Goal: Complete application form

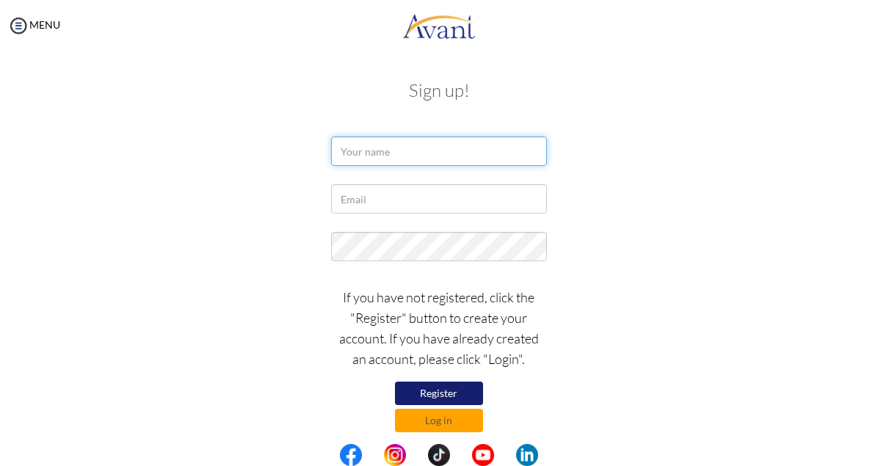
click at [412, 148] on input "text" at bounding box center [438, 151] width 215 height 29
type input "p"
click at [422, 151] on input "Priscilla Amuah" at bounding box center [438, 151] width 215 height 29
type input "Priscilla Amuah Akomaning"
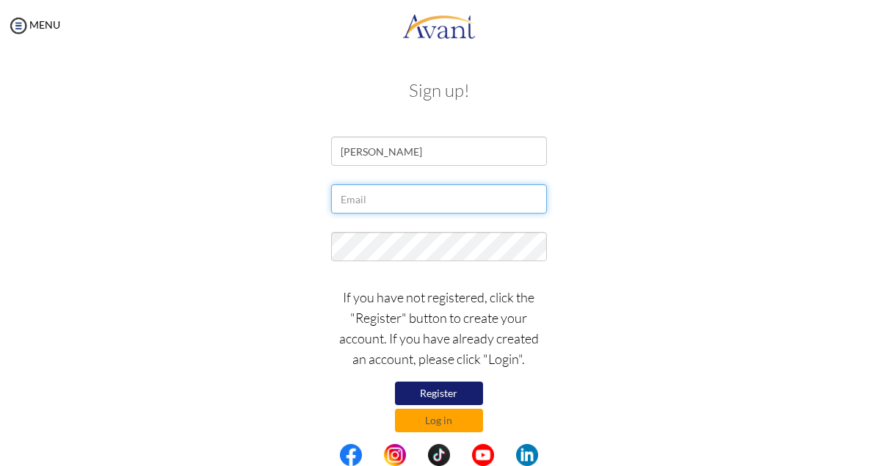
click at [404, 206] on input "text" at bounding box center [438, 198] width 215 height 29
type input "[EMAIL_ADDRESS][DOMAIN_NAME]"
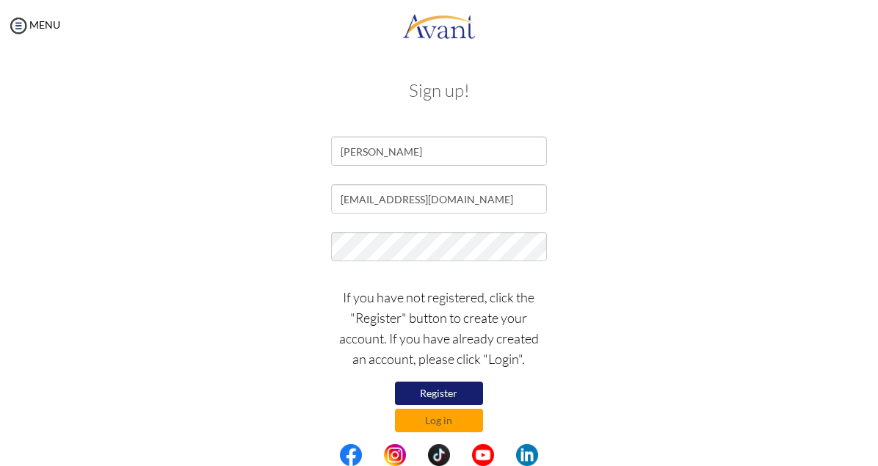
click at [444, 391] on button "Register" at bounding box center [439, 394] width 88 height 24
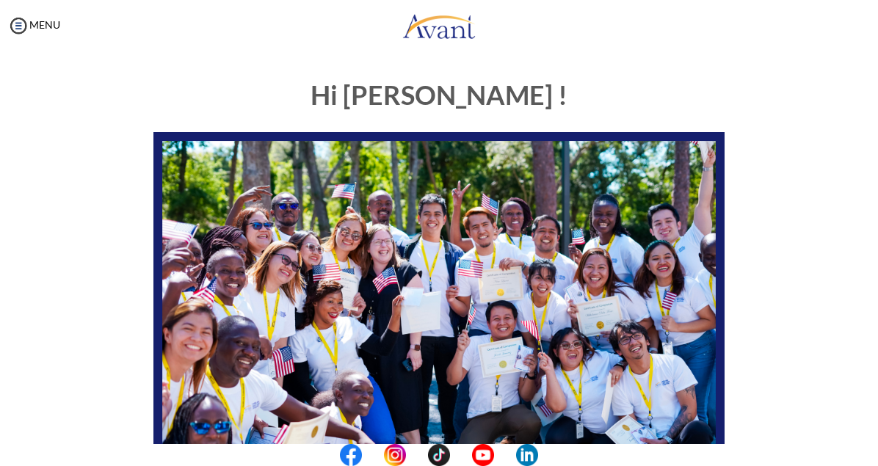
click at [878, 447] on html "Maintenance break. Please come back in 2 hours. MENU My Status What is the next…" at bounding box center [439, 233] width 878 height 466
click at [875, 447] on center at bounding box center [439, 455] width 878 height 22
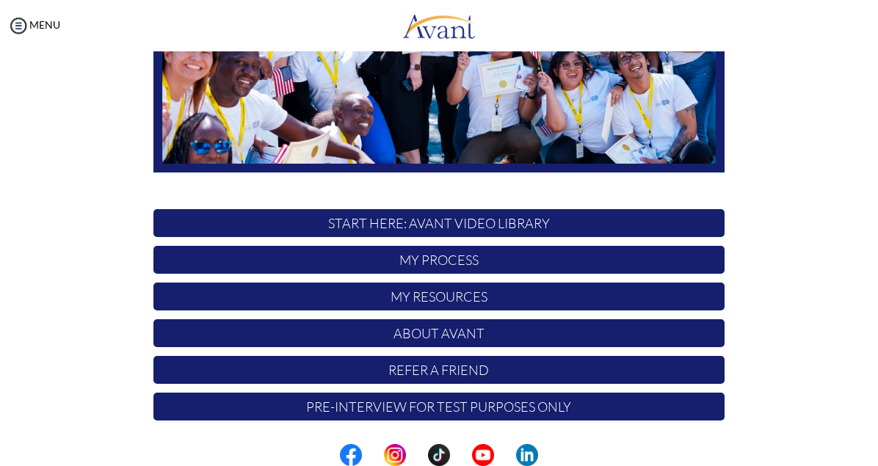
click at [488, 225] on p "START HERE: Avant Video Library" at bounding box center [439, 223] width 571 height 28
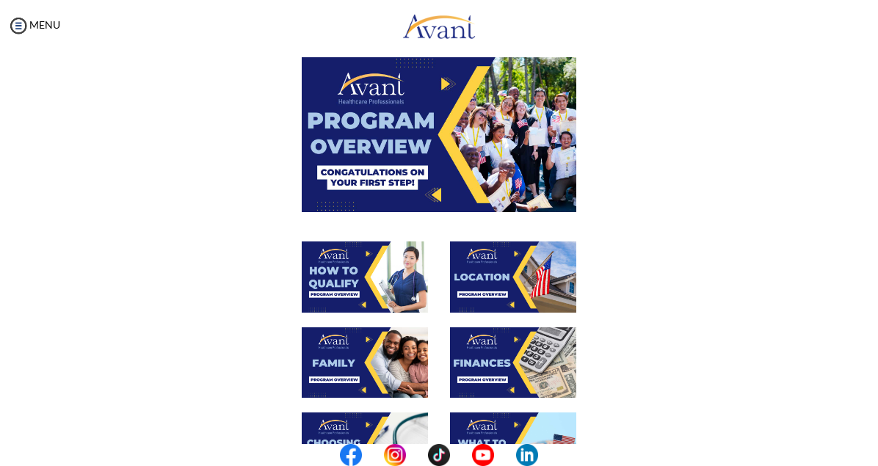
scroll to position [26, 0]
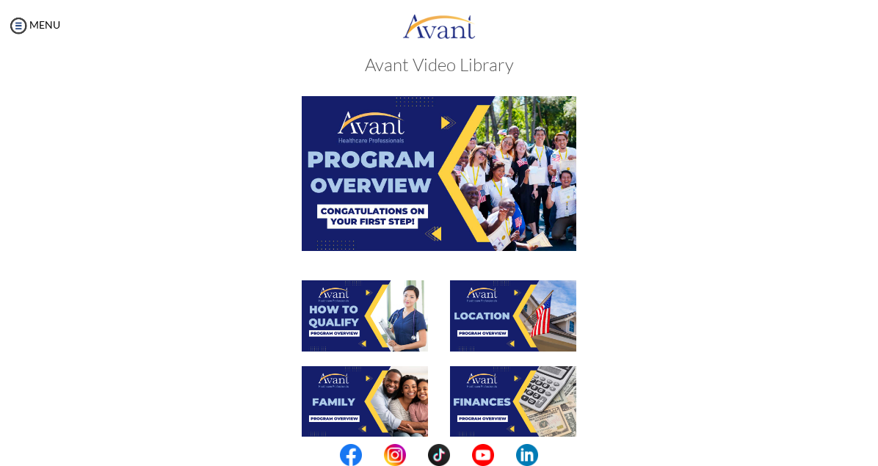
click at [363, 312] on img at bounding box center [365, 316] width 126 height 71
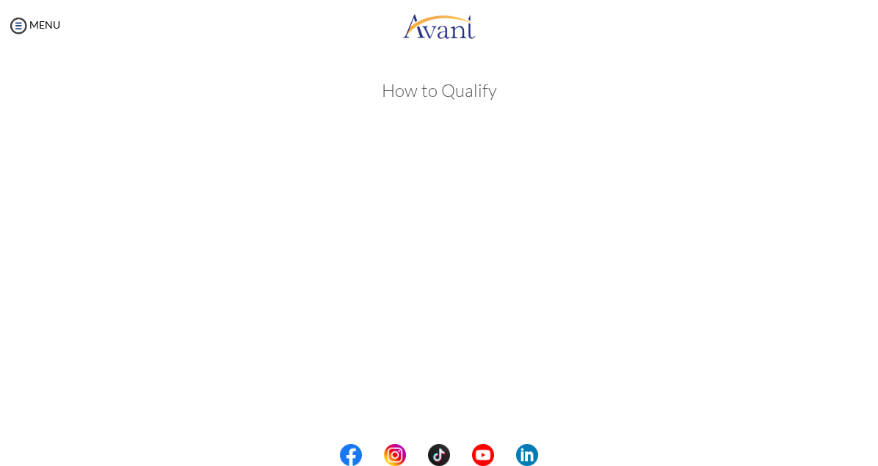
scroll to position [173, 0]
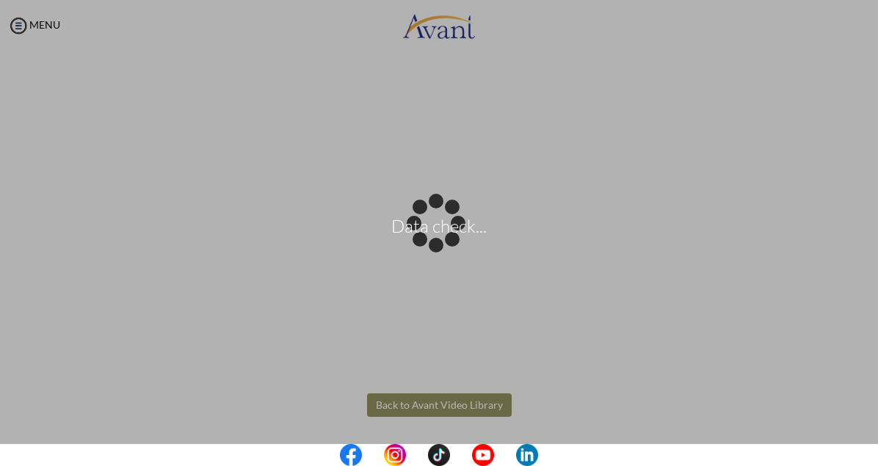
click at [451, 401] on body "Data check... Maintenance break. Please come back in 2 hours. MENU My Status Wh…" at bounding box center [439, 233] width 878 height 466
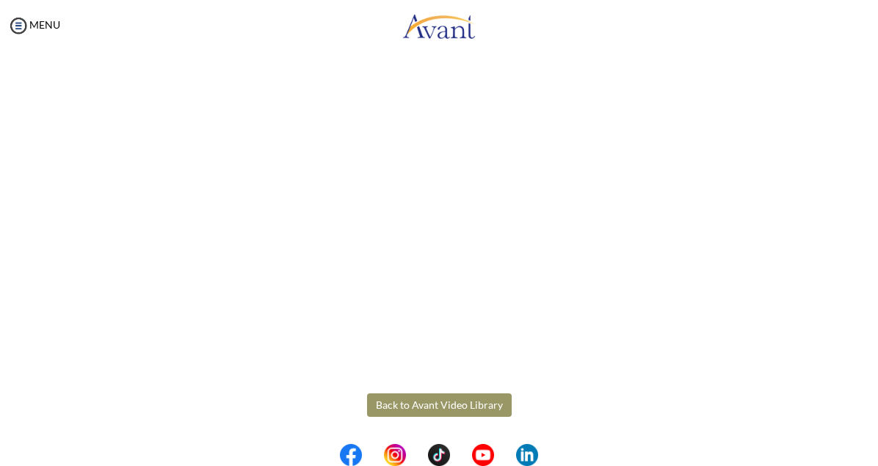
click at [451, 401] on button "Back to Avant Video Library" at bounding box center [439, 406] width 145 height 24
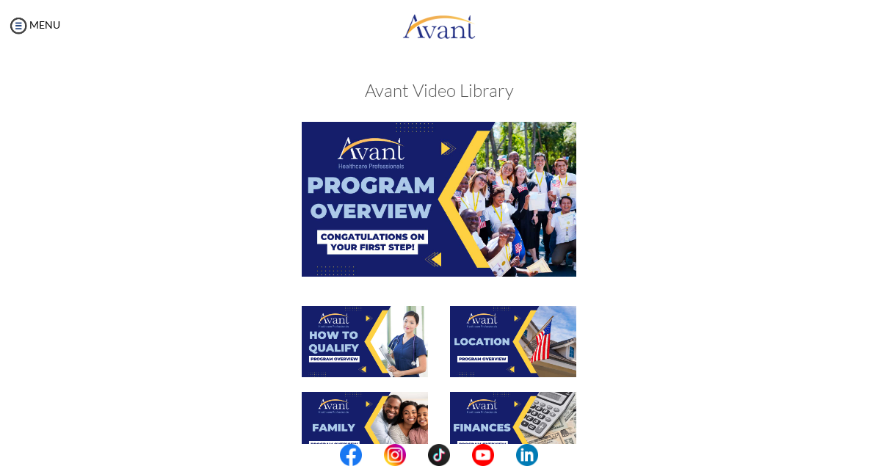
click at [487, 347] on img at bounding box center [513, 341] width 126 height 71
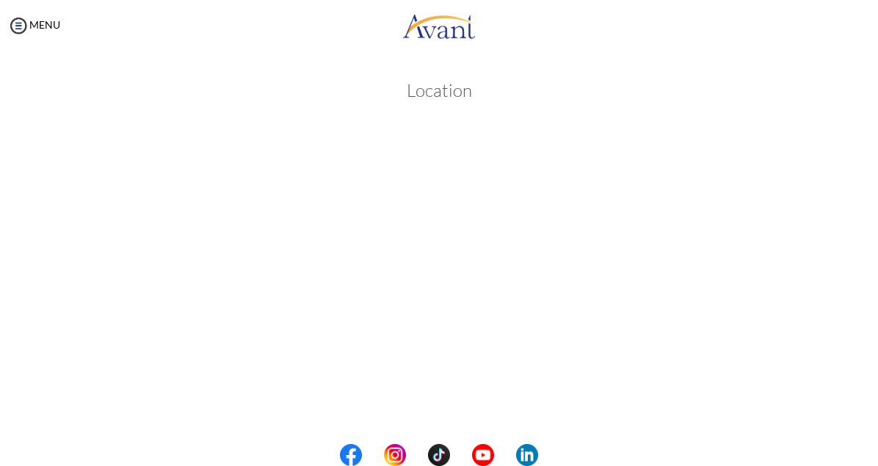
scroll to position [173, 0]
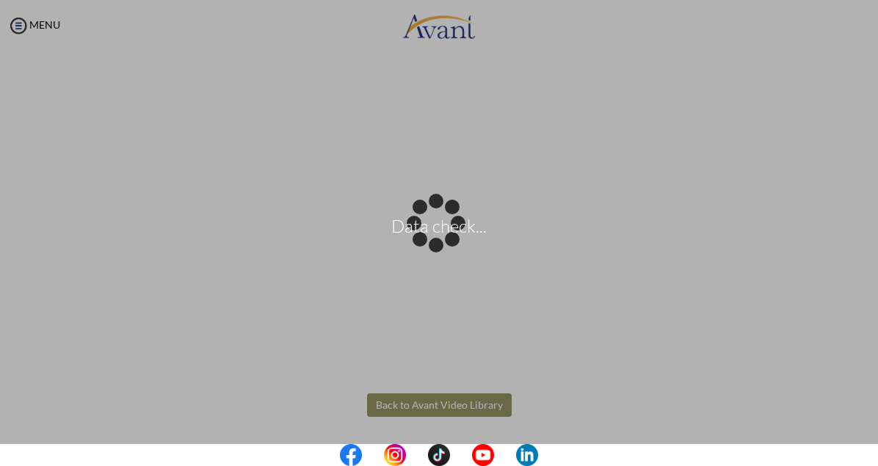
click at [451, 402] on body "Data check... Maintenance break. Please come back in 2 hours. MENU My Status Wh…" at bounding box center [439, 233] width 878 height 466
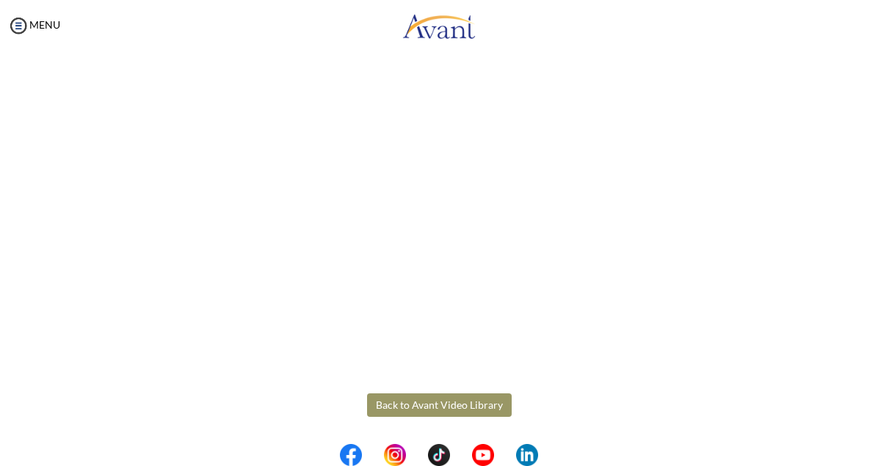
click at [451, 402] on button "Back to Avant Video Library" at bounding box center [439, 406] width 145 height 24
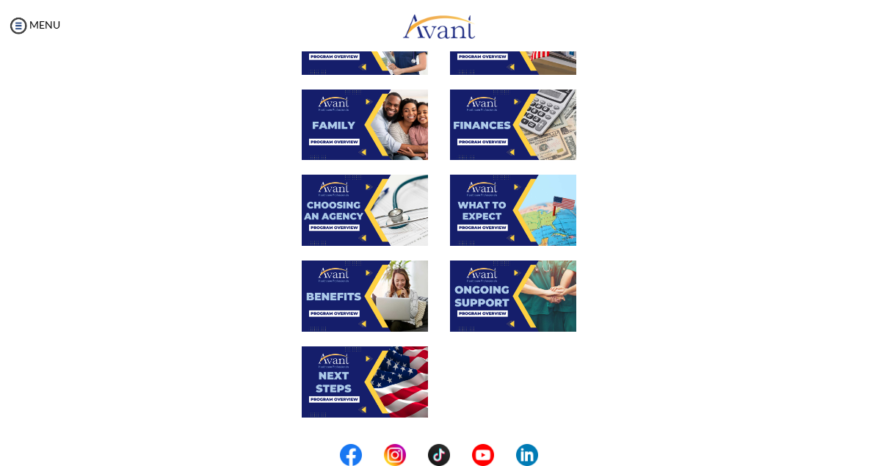
scroll to position [261, 0]
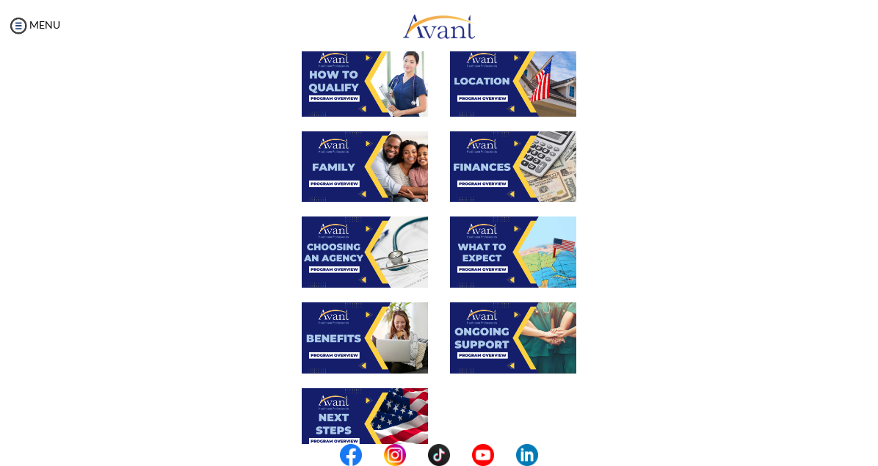
click at [358, 167] on img at bounding box center [365, 166] width 126 height 71
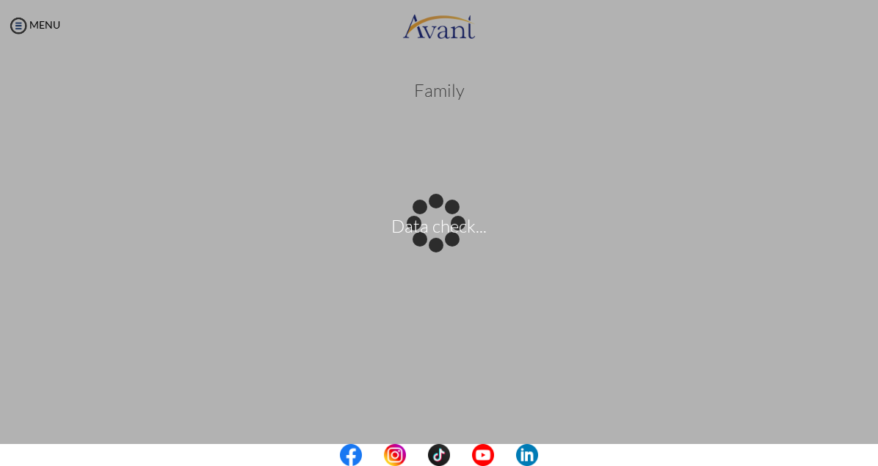
click at [875, 447] on center at bounding box center [439, 455] width 878 height 22
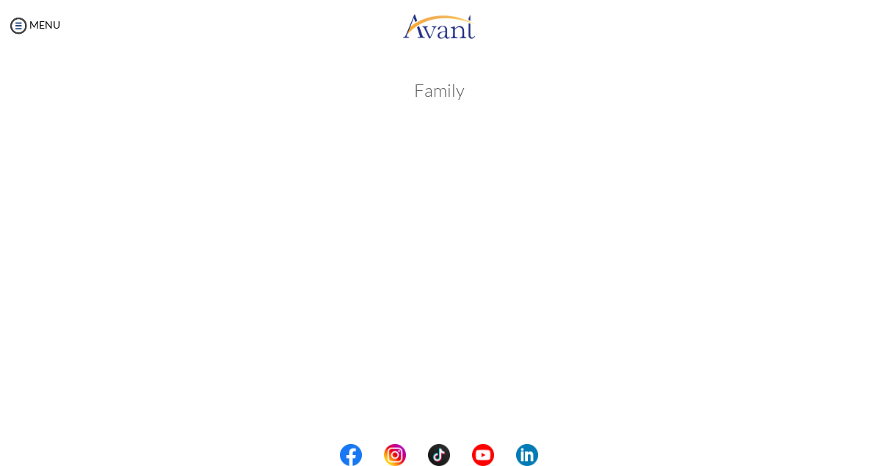
scroll to position [303, 0]
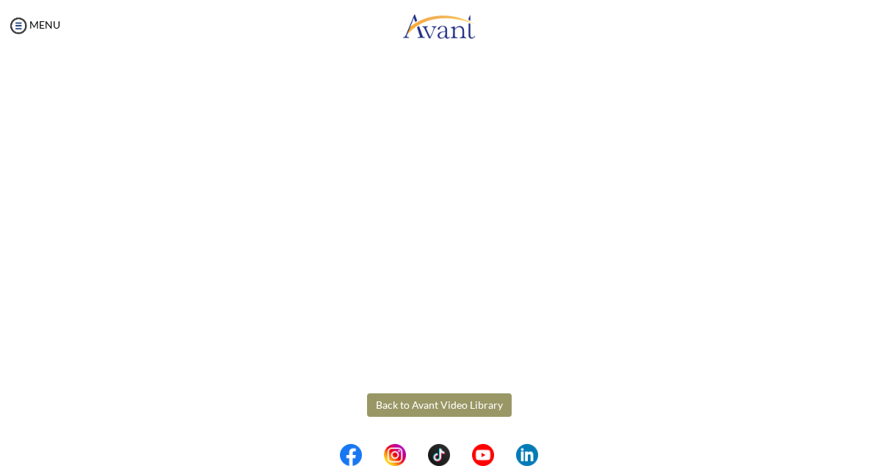
click at [389, 402] on button "Back to Avant Video Library" at bounding box center [439, 406] width 145 height 24
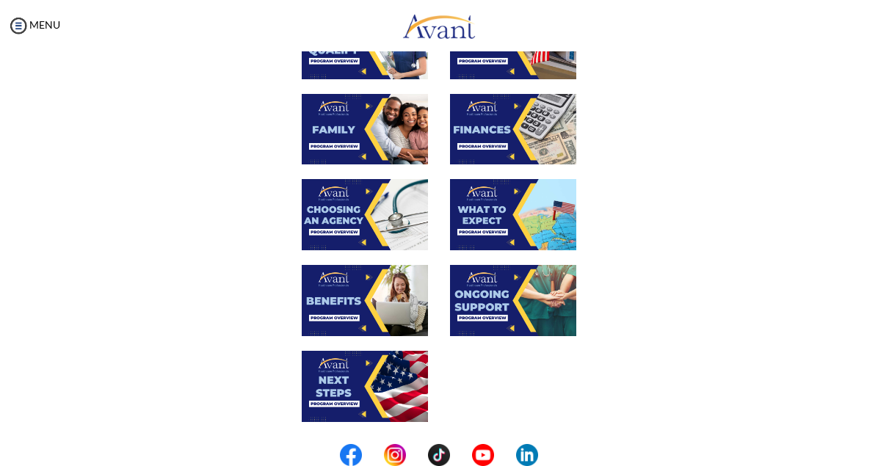
scroll to position [290, 0]
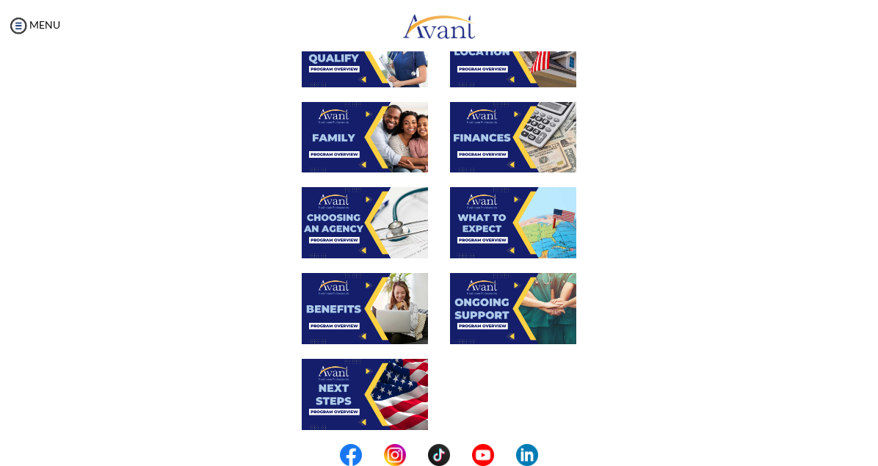
click at [520, 118] on img at bounding box center [513, 137] width 126 height 71
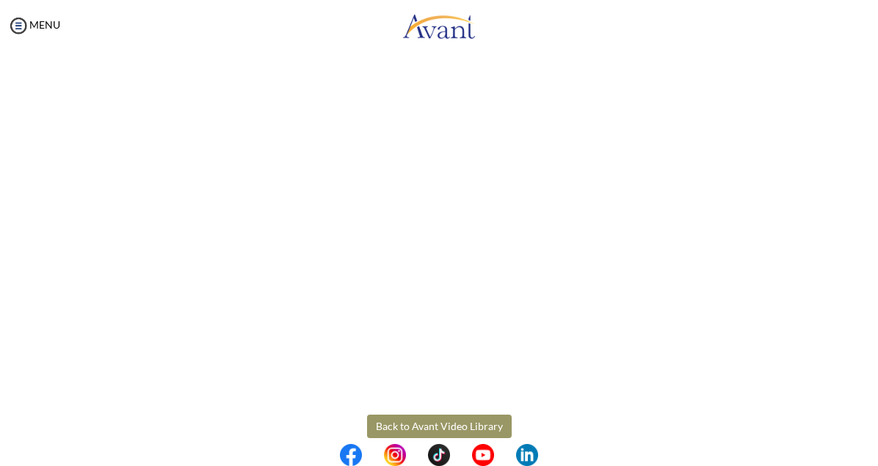
scroll to position [173, 0]
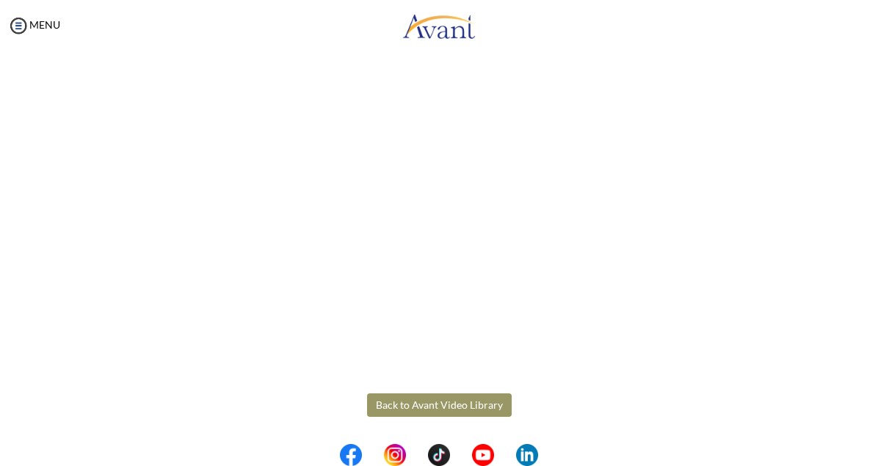
click at [469, 401] on body "Maintenance break. Please come back in 2 hours. MENU My Status What is the next…" at bounding box center [439, 233] width 878 height 466
click at [469, 401] on button "Back to Avant Video Library" at bounding box center [439, 406] width 145 height 24
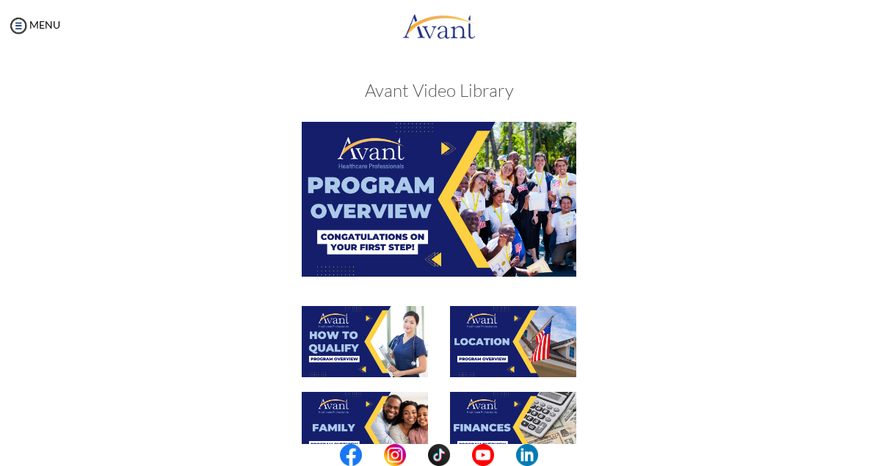
click at [877, 447] on center at bounding box center [439, 455] width 878 height 22
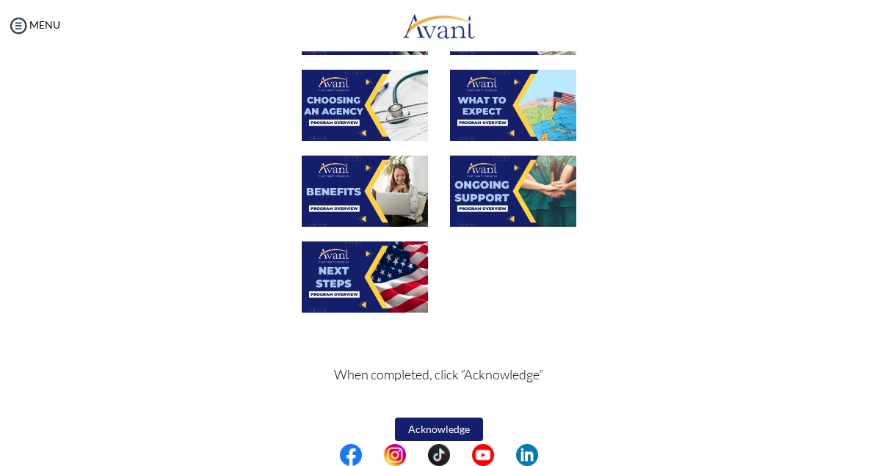
click at [379, 99] on img at bounding box center [365, 105] width 126 height 71
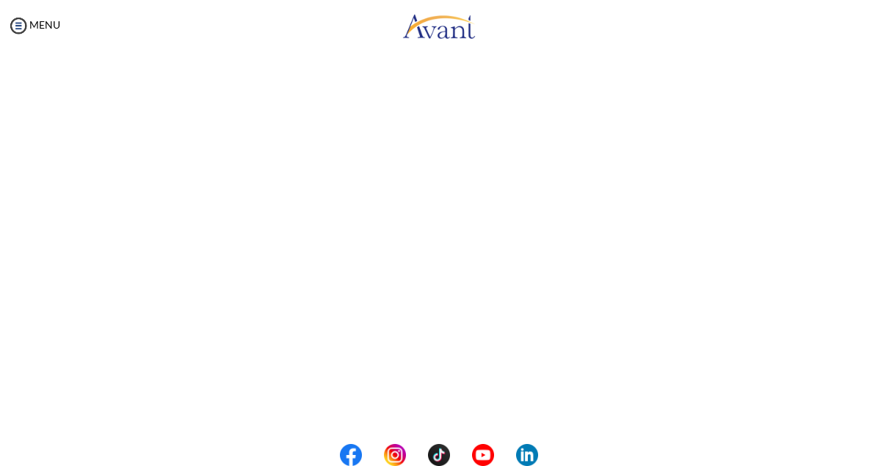
scroll to position [302, 0]
click at [871, 444] on center at bounding box center [439, 455] width 878 height 22
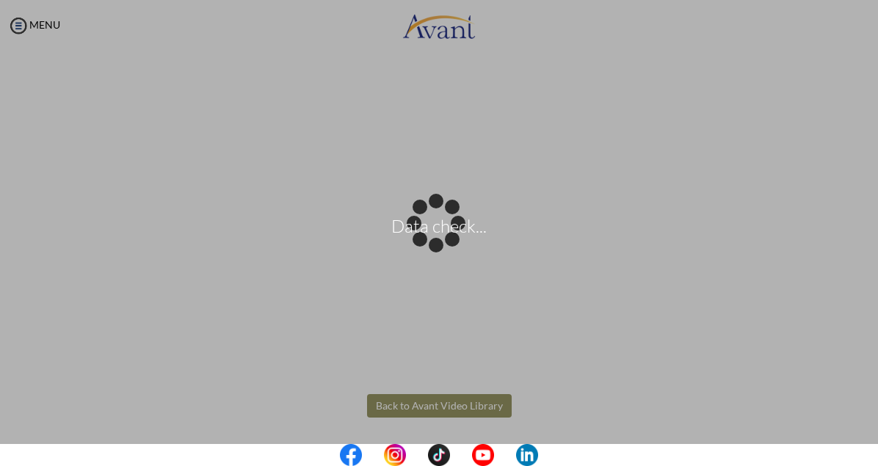
click at [458, 402] on body "Data check... Maintenance break. Please come back in 2 hours. MENU My Status Wh…" at bounding box center [439, 233] width 878 height 466
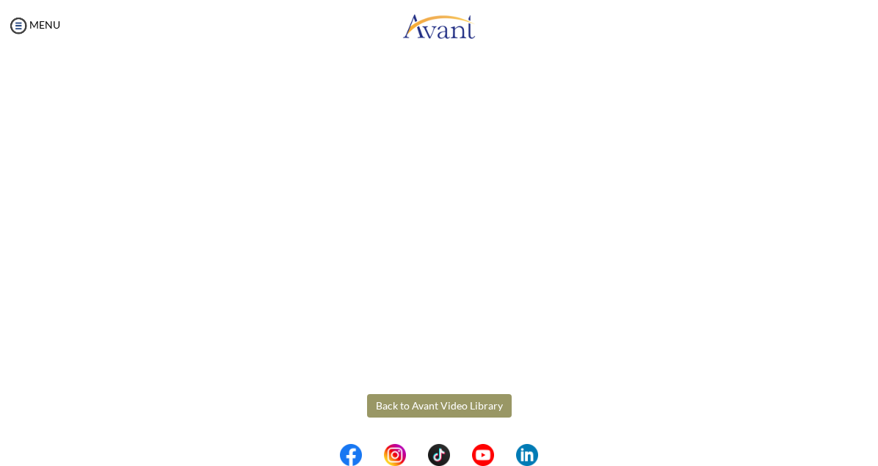
click at [458, 402] on button "Back to Avant Video Library" at bounding box center [439, 406] width 145 height 24
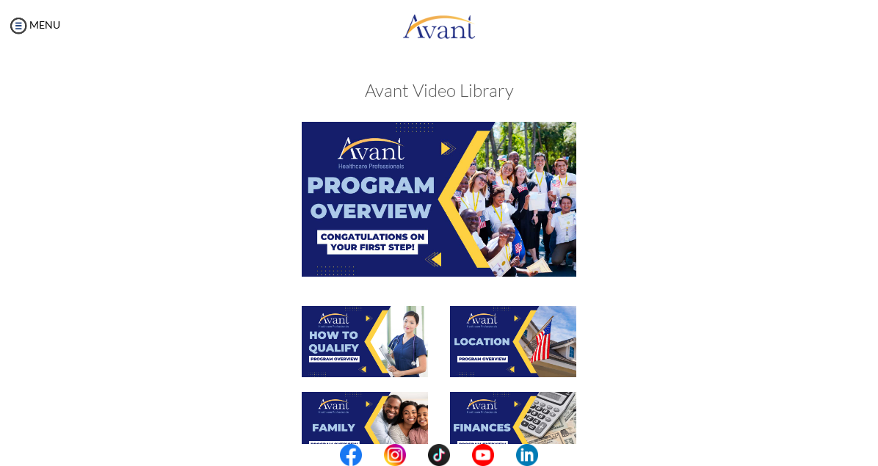
scroll to position [408, 0]
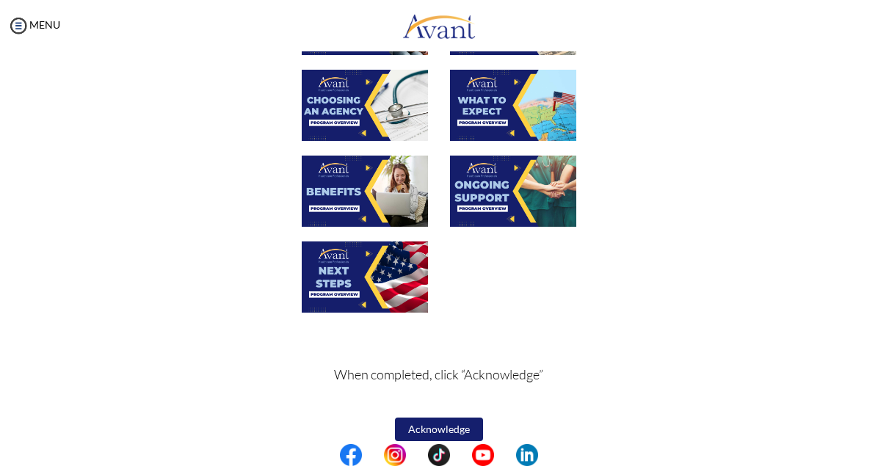
click at [527, 105] on img at bounding box center [513, 105] width 126 height 71
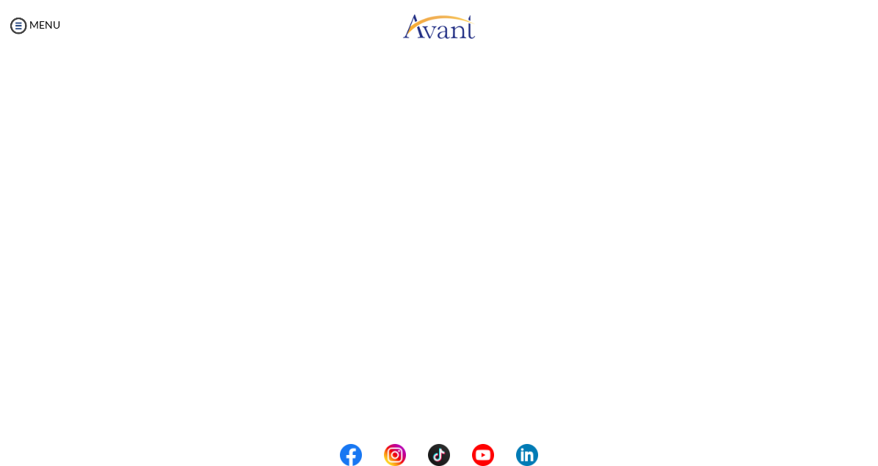
scroll to position [147, 0]
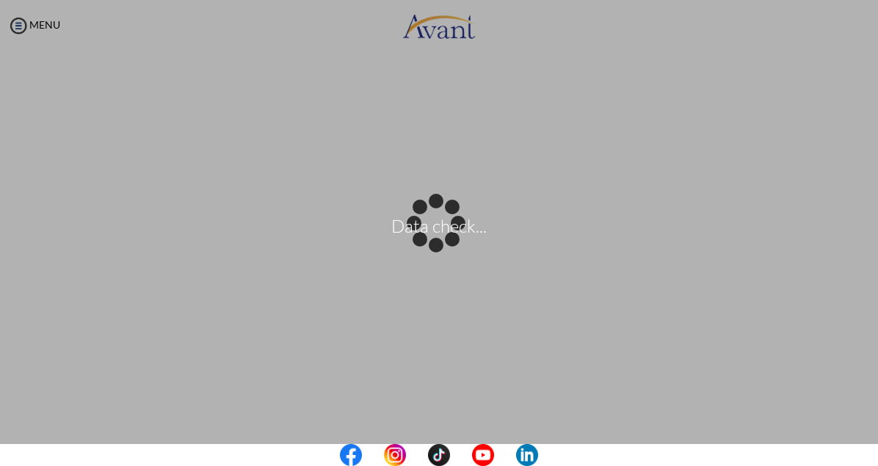
click at [877, 446] on center at bounding box center [439, 455] width 878 height 22
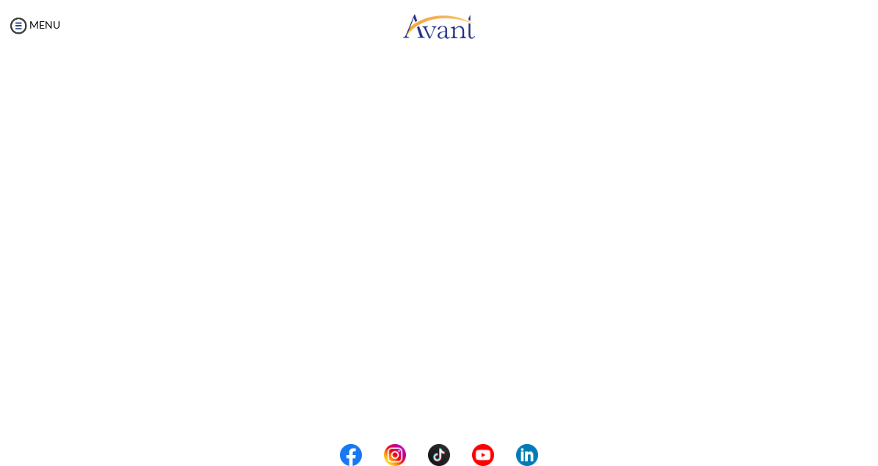
scroll to position [303, 0]
click at [478, 408] on button "Back to Avant Video Library" at bounding box center [439, 406] width 145 height 24
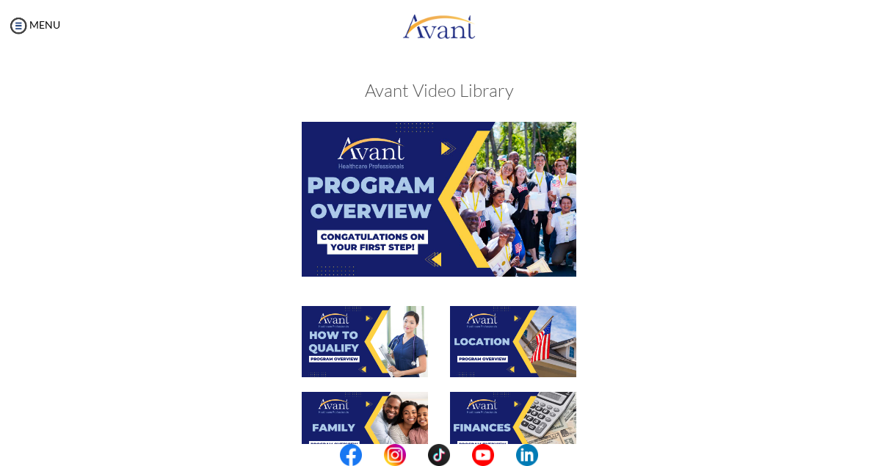
scroll to position [408, 0]
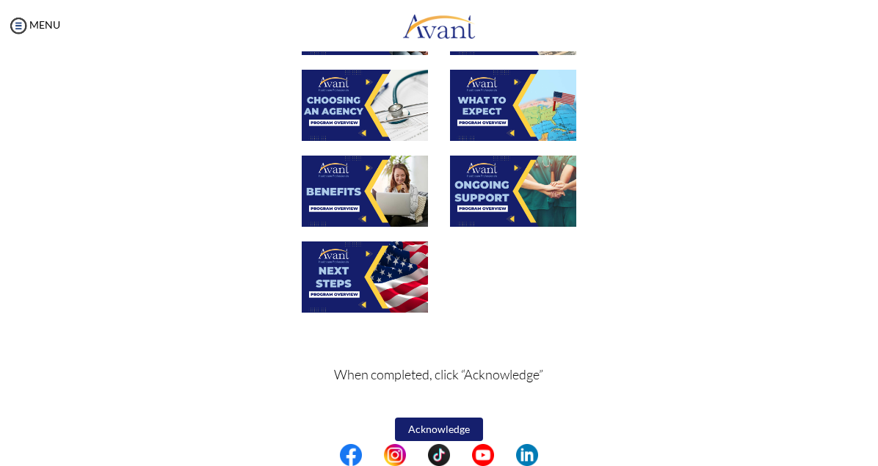
click at [367, 198] on img at bounding box center [365, 191] width 126 height 71
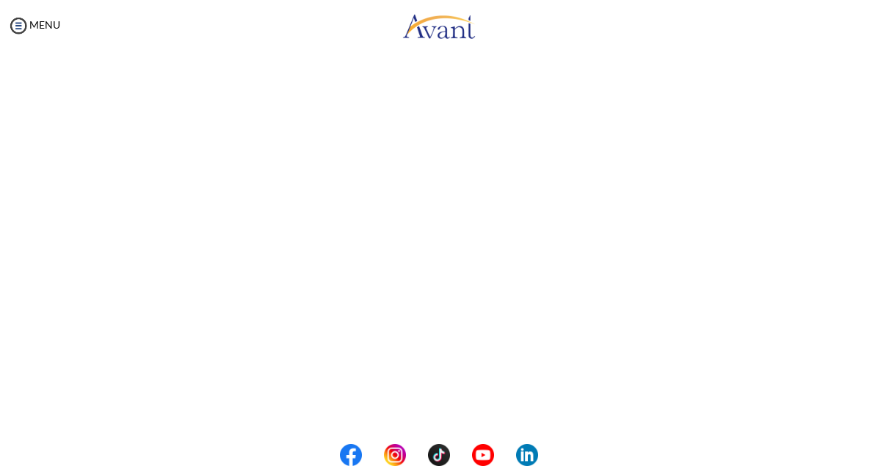
scroll to position [185, 0]
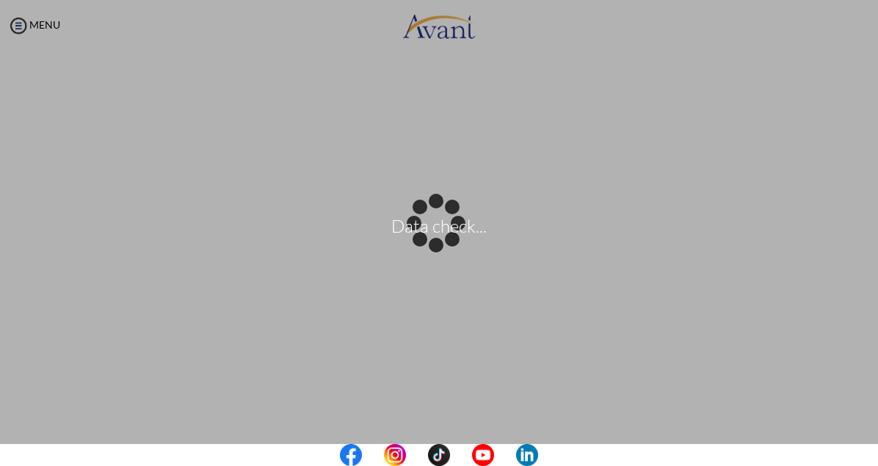
click at [873, 444] on center at bounding box center [439, 455] width 878 height 22
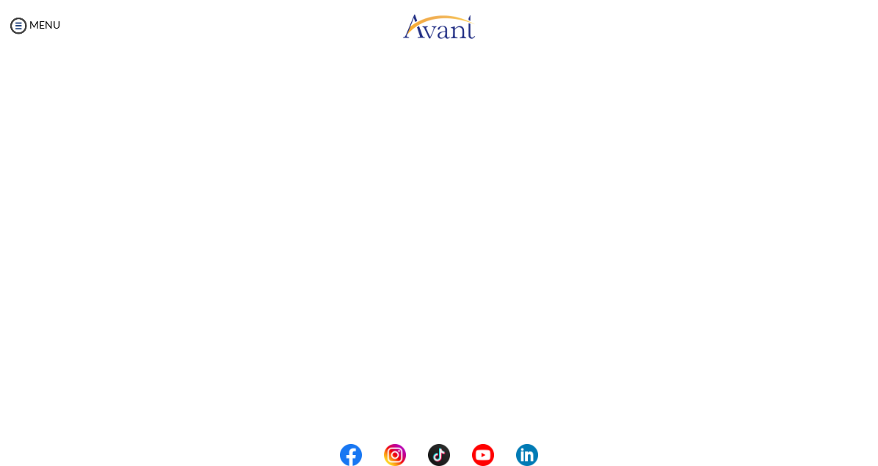
click at [873, 444] on center at bounding box center [439, 455] width 878 height 22
click at [445, 400] on button "Back to Avant Video Library" at bounding box center [439, 406] width 145 height 24
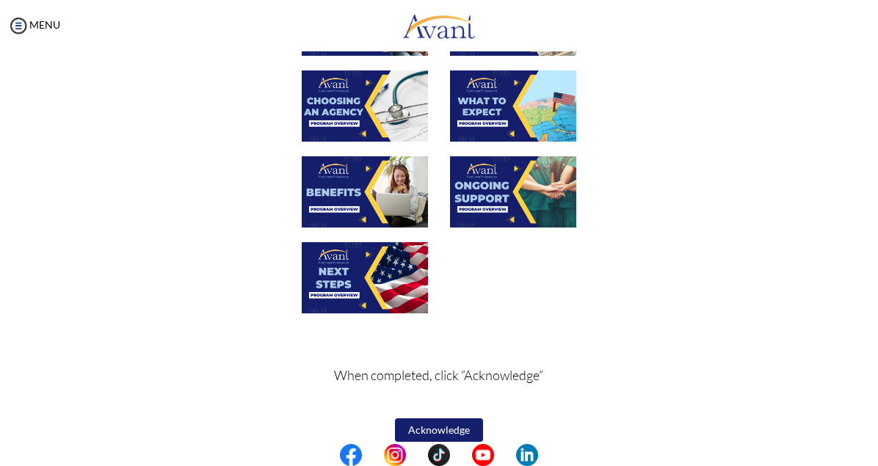
scroll to position [407, 0]
click at [504, 203] on img at bounding box center [513, 191] width 126 height 71
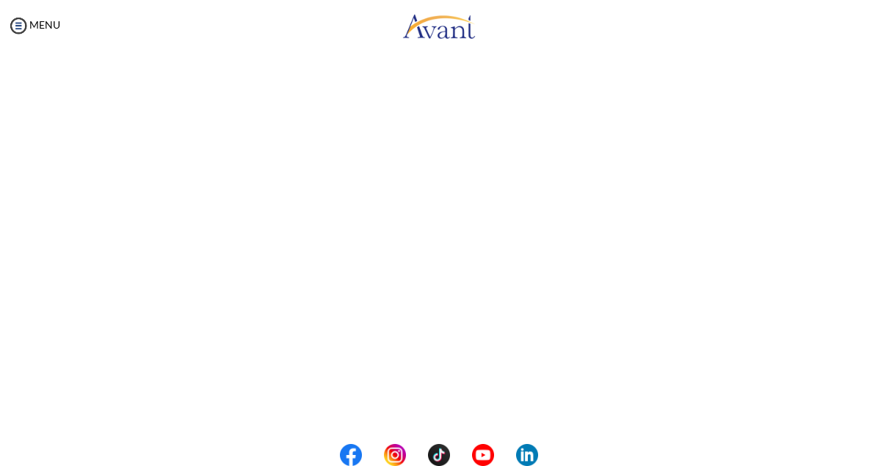
scroll to position [303, 0]
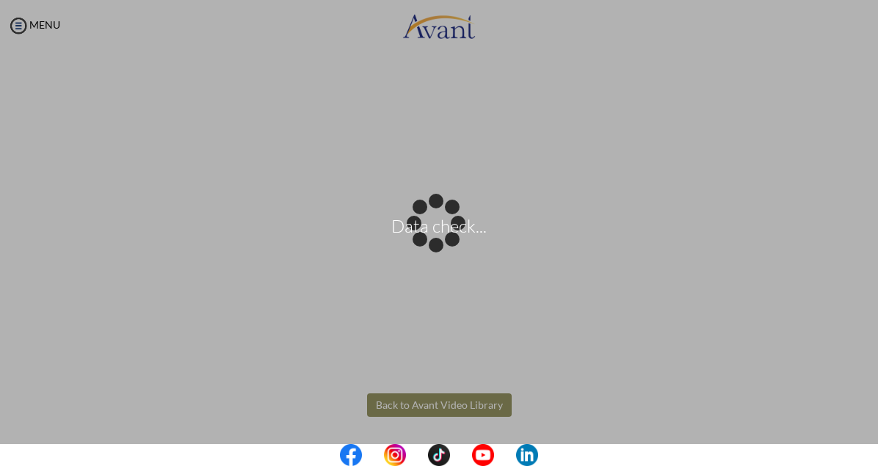
click at [470, 409] on body "Data check... Maintenance break. Please come back in 2 hours. MENU My Status Wh…" at bounding box center [439, 233] width 878 height 466
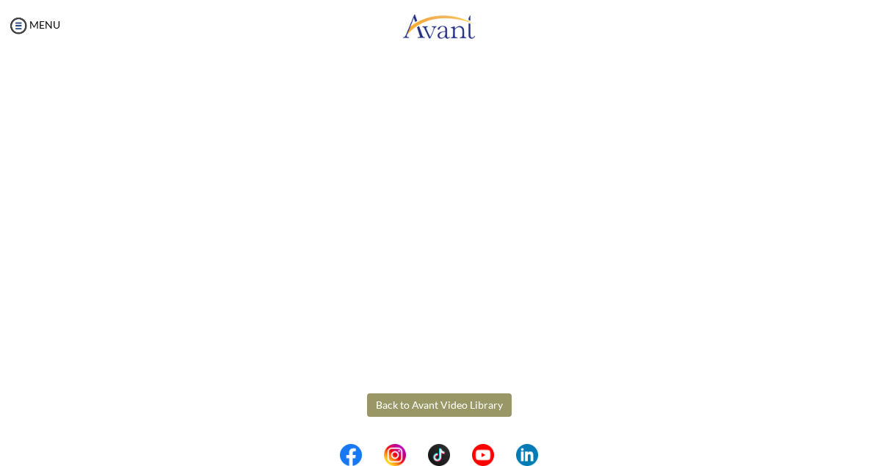
click at [470, 409] on button "Back to Avant Video Library" at bounding box center [439, 406] width 145 height 24
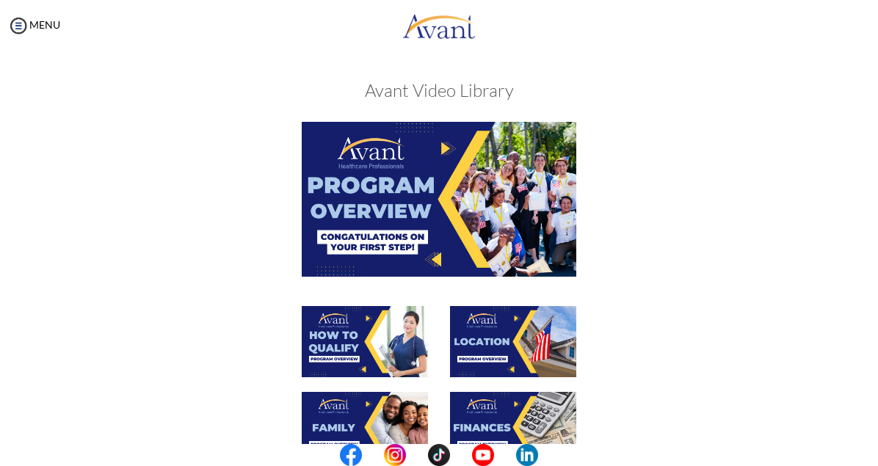
scroll to position [408, 0]
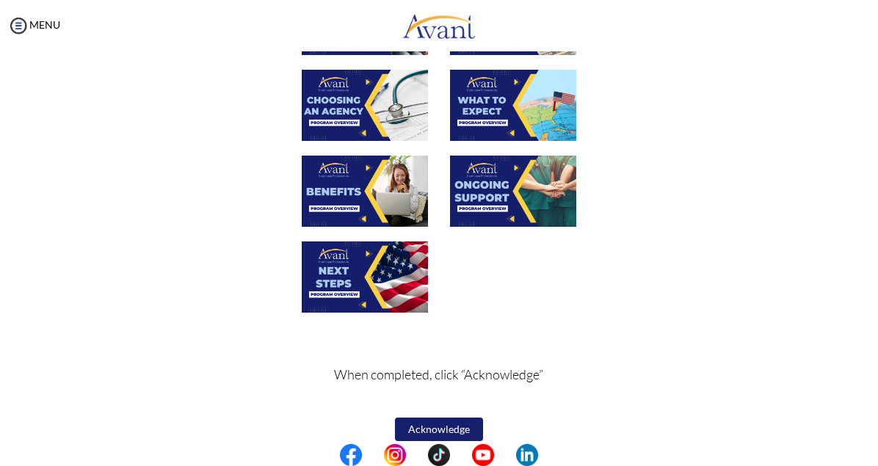
click at [344, 280] on img at bounding box center [365, 277] width 126 height 71
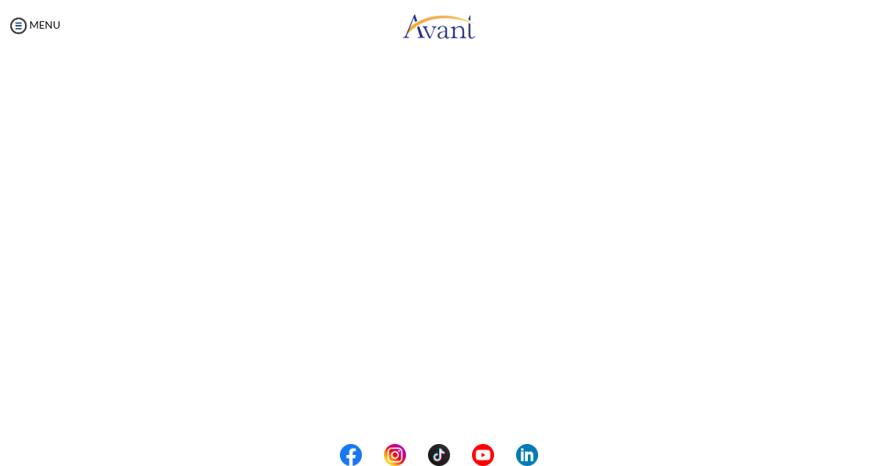
scroll to position [185, 0]
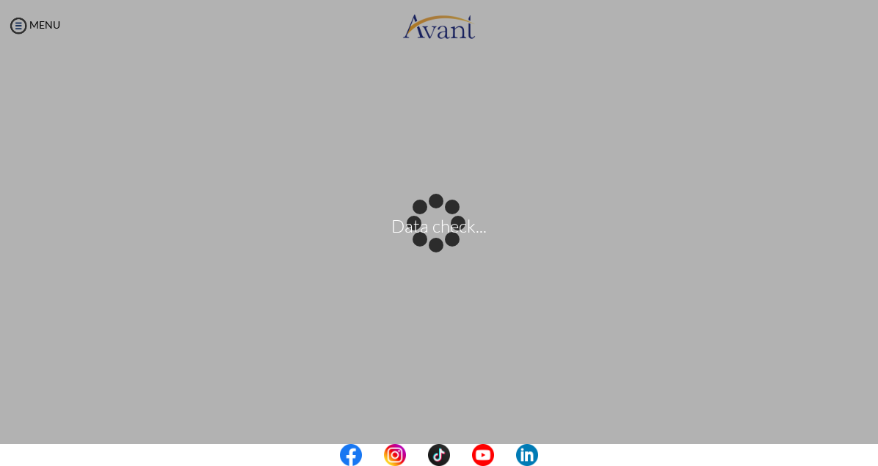
click at [876, 458] on center at bounding box center [439, 455] width 878 height 22
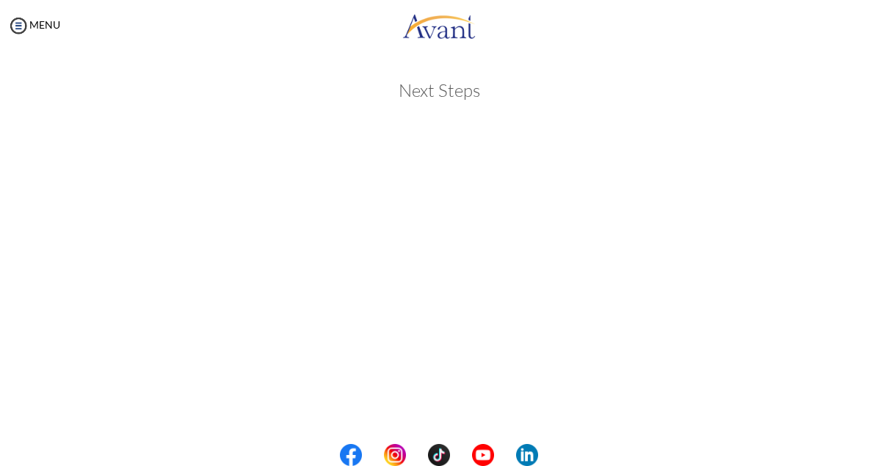
scroll to position [303, 0]
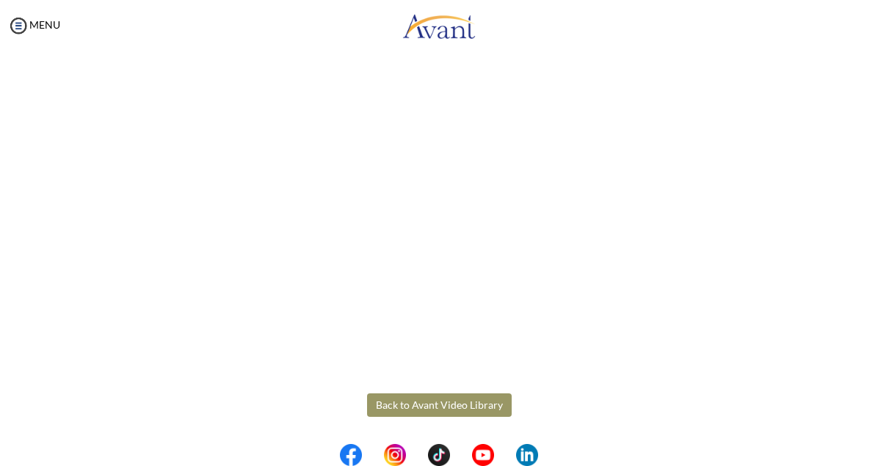
click at [451, 402] on button "Back to Avant Video Library" at bounding box center [439, 406] width 145 height 24
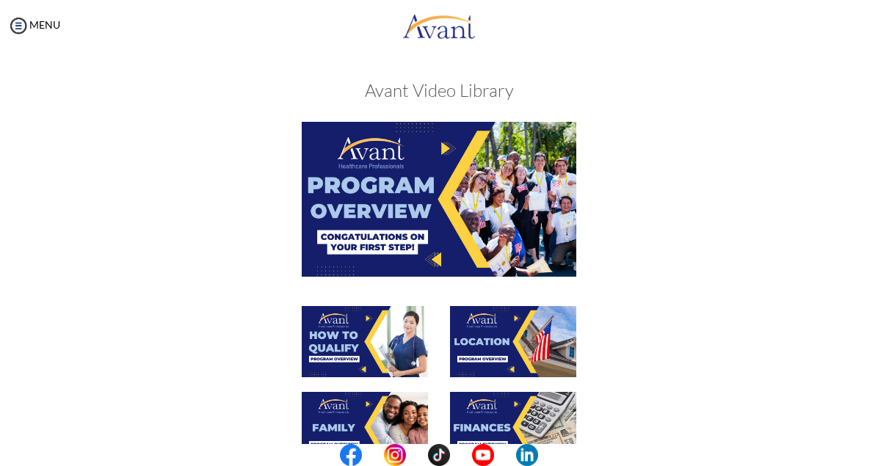
scroll to position [408, 0]
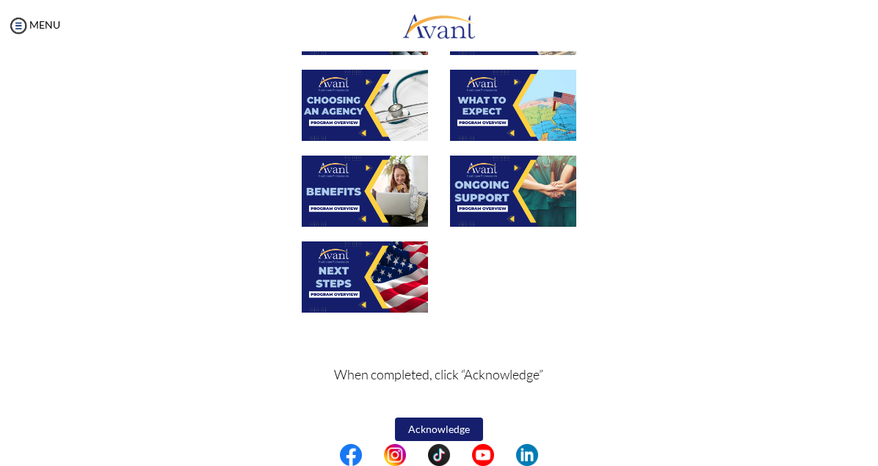
click at [445, 429] on button "Acknowledge" at bounding box center [439, 430] width 88 height 24
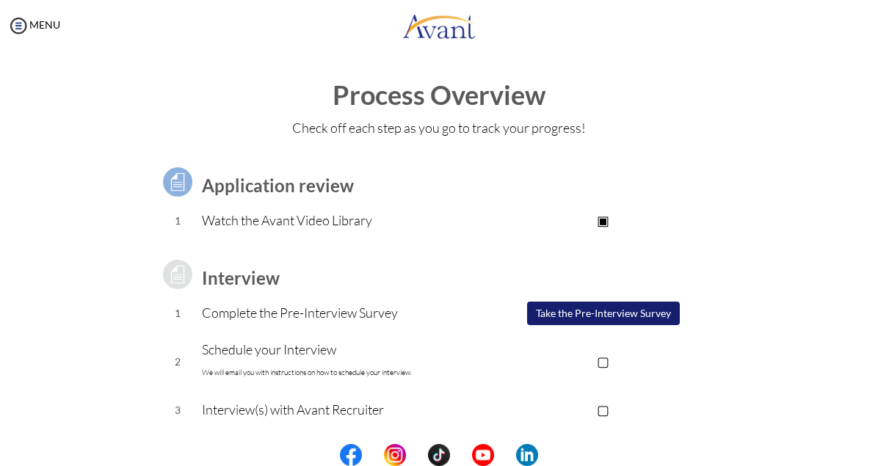
click at [871, 452] on center at bounding box center [439, 455] width 878 height 22
click at [654, 312] on button "Take the Pre-Interview Survey" at bounding box center [603, 314] width 153 height 24
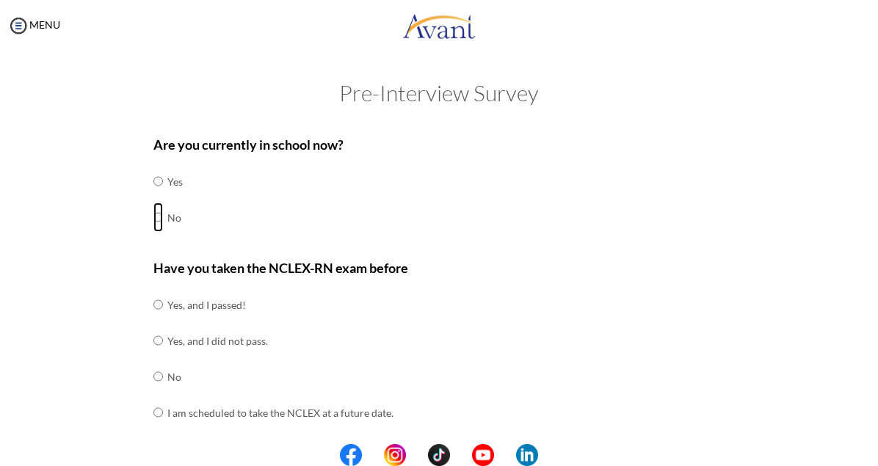
click at [155, 217] on input "radio" at bounding box center [159, 217] width 10 height 29
radio input "true"
click at [154, 308] on input "radio" at bounding box center [159, 304] width 10 height 29
radio input "true"
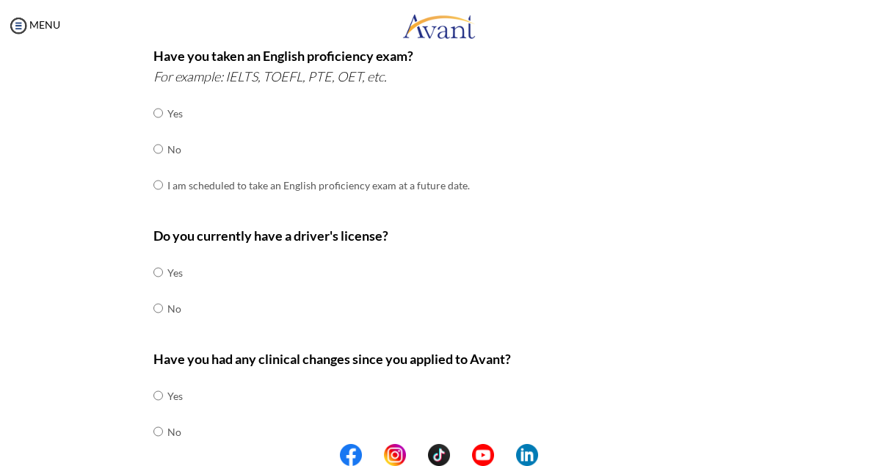
click at [154, 0] on input "radio" at bounding box center [159, 4] width 10 height 29
radio input "true"
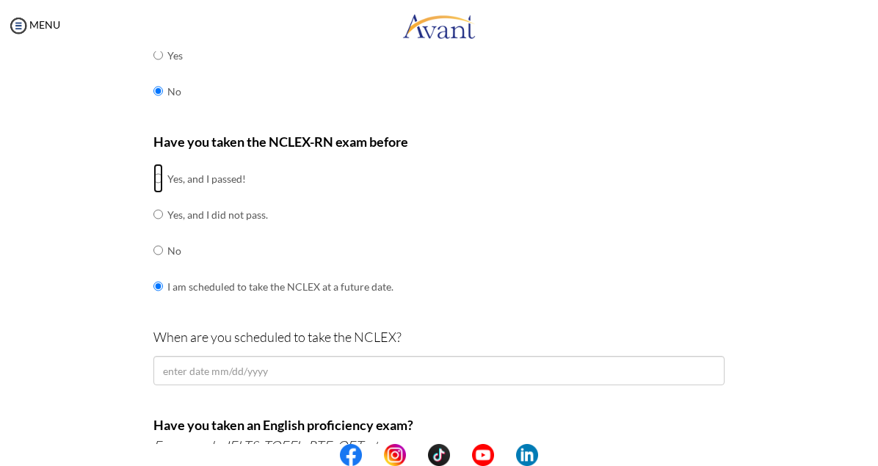
click at [154, 179] on input "radio" at bounding box center [159, 178] width 10 height 29
radio input "true"
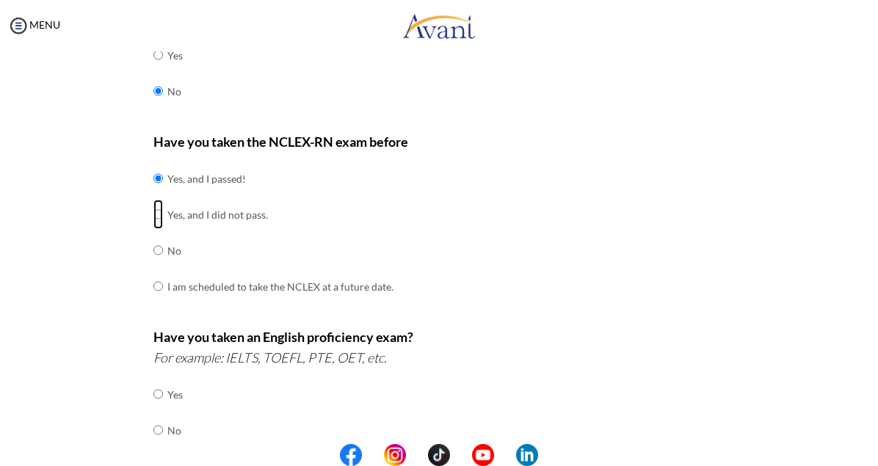
click at [154, 200] on input "radio" at bounding box center [159, 214] width 10 height 29
radio input "true"
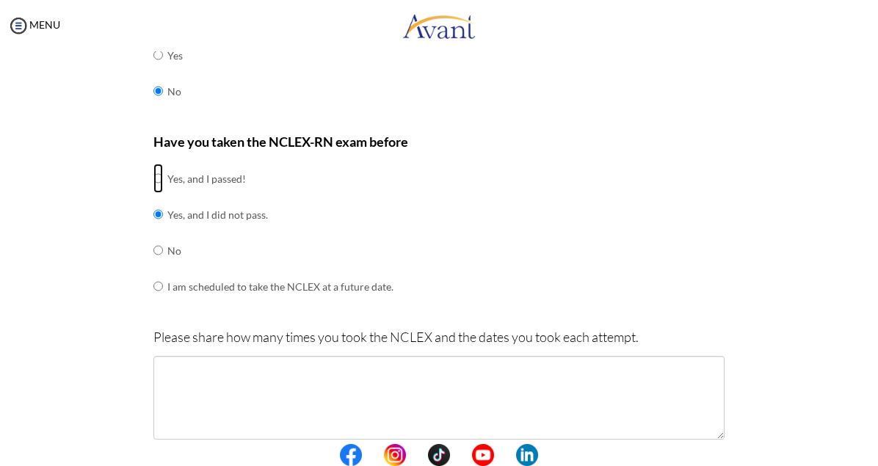
click at [154, 180] on input "radio" at bounding box center [159, 178] width 10 height 29
radio input "true"
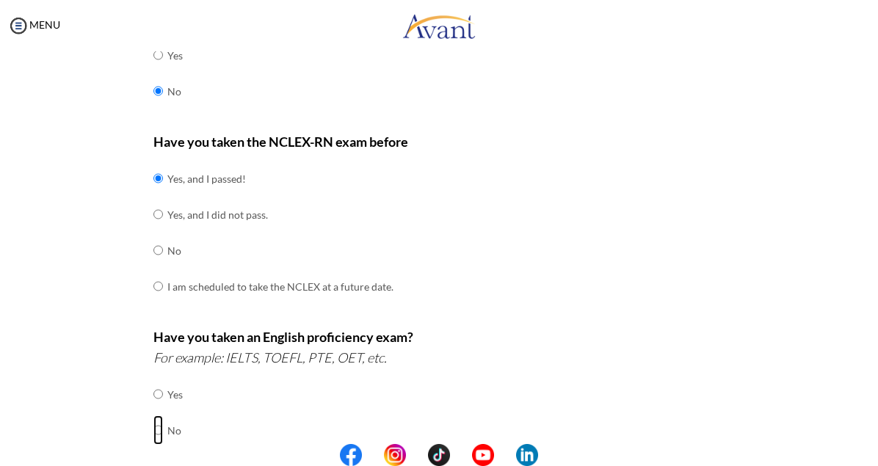
click at [154, 430] on input "radio" at bounding box center [159, 430] width 10 height 29
radio input "true"
click at [154, 452] on input "radio" at bounding box center [159, 466] width 10 height 29
radio input "true"
click at [154, 380] on input "radio" at bounding box center [159, 394] width 10 height 29
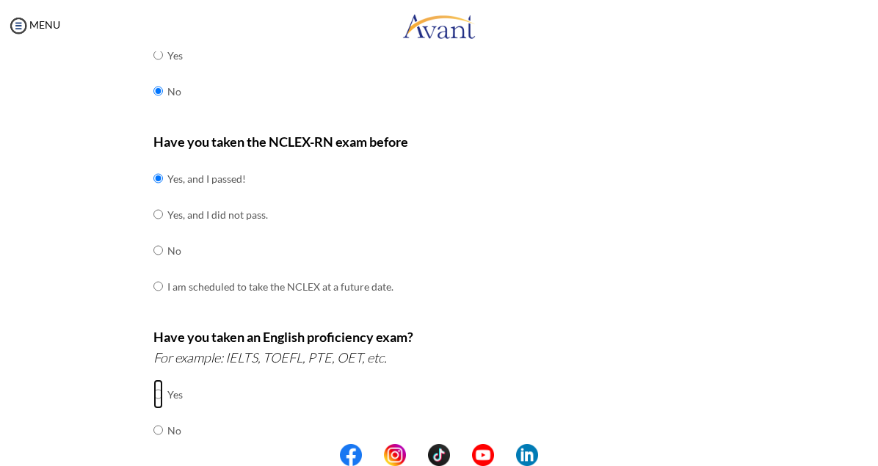
radio input "true"
click at [154, 428] on input "radio" at bounding box center [159, 430] width 10 height 29
radio input "true"
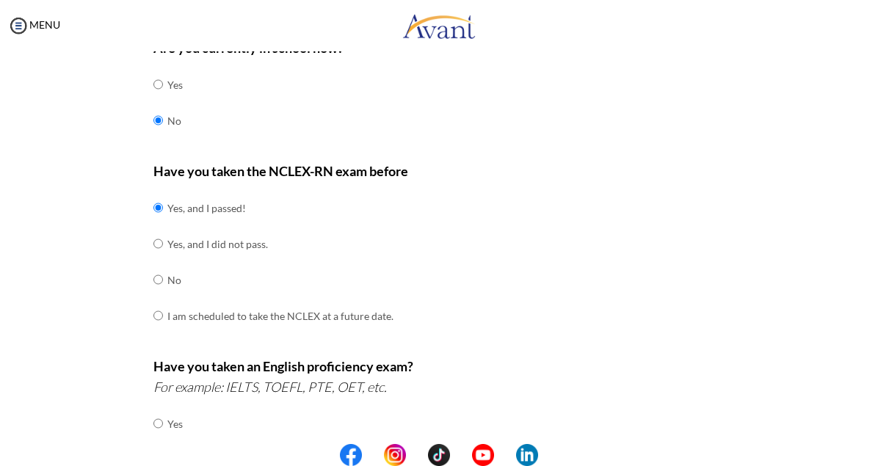
scroll to position [470, 0]
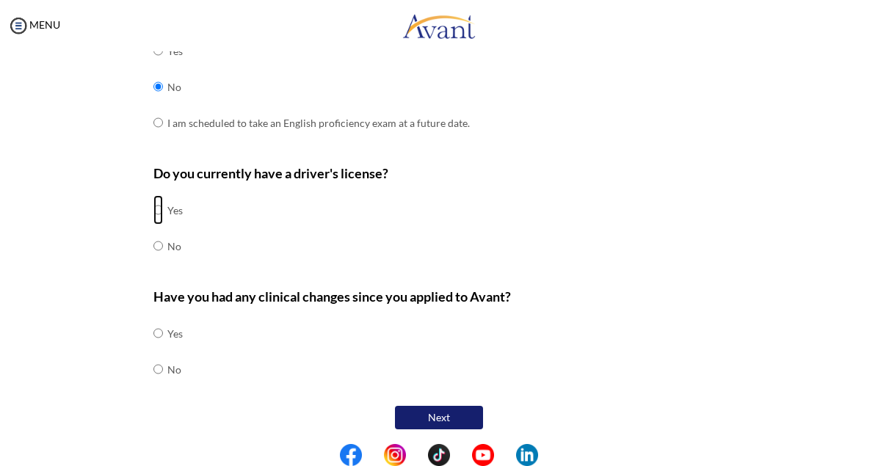
click at [154, 208] on input "radio" at bounding box center [159, 209] width 10 height 29
radio input "true"
click at [154, 367] on input "radio" at bounding box center [159, 369] width 10 height 29
radio input "true"
click at [407, 409] on button "Next" at bounding box center [439, 418] width 88 height 24
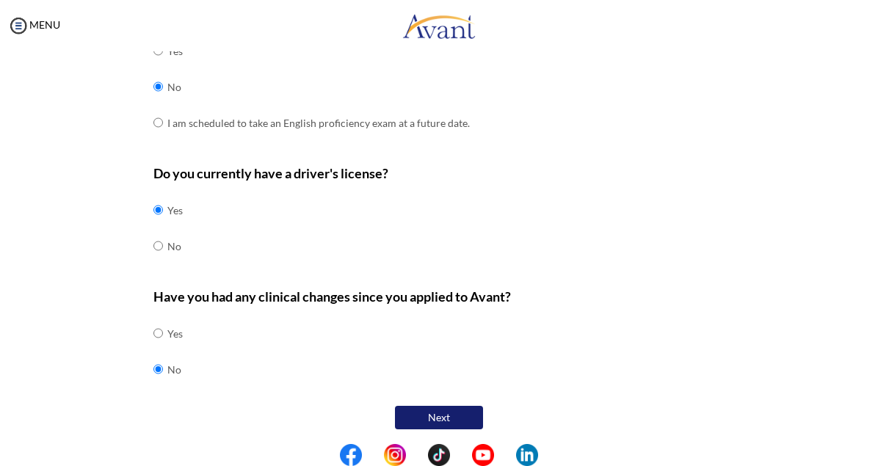
scroll to position [29, 0]
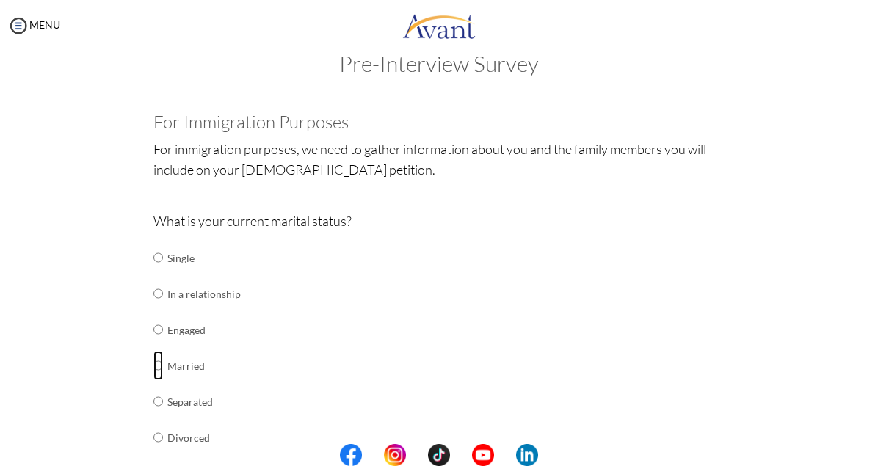
click at [154, 368] on input "radio" at bounding box center [159, 365] width 10 height 29
radio input "true"
click at [154, 387] on input "radio" at bounding box center [159, 401] width 10 height 29
radio input "true"
click at [154, 423] on input "radio" at bounding box center [159, 437] width 10 height 29
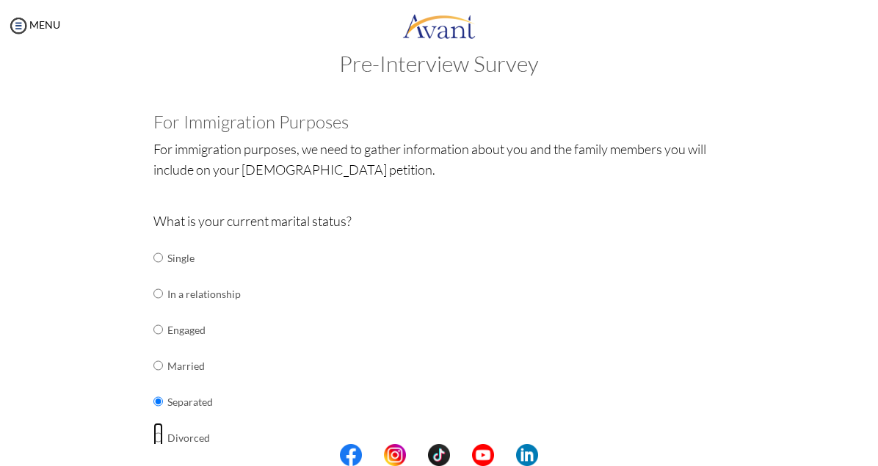
radio input "true"
click at [154, 366] on input "radio" at bounding box center [159, 365] width 10 height 29
radio input "true"
click at [154, 387] on input "radio" at bounding box center [159, 401] width 10 height 29
radio input "true"
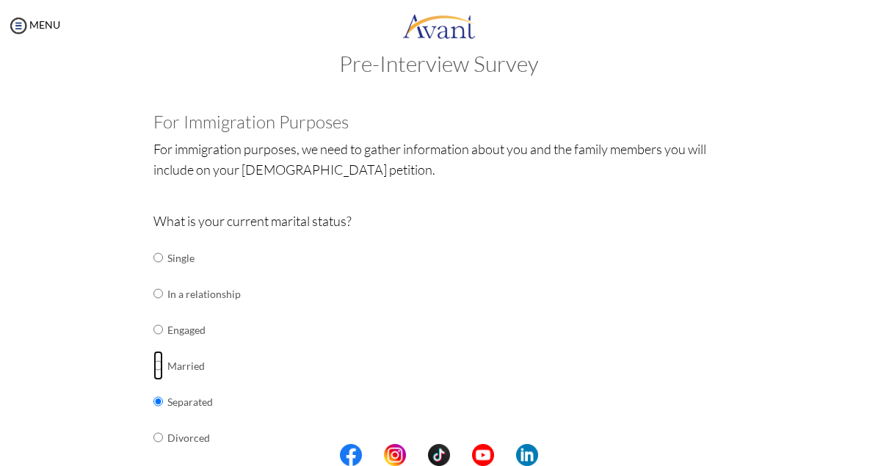
click at [154, 367] on input "radio" at bounding box center [159, 365] width 10 height 29
radio input "true"
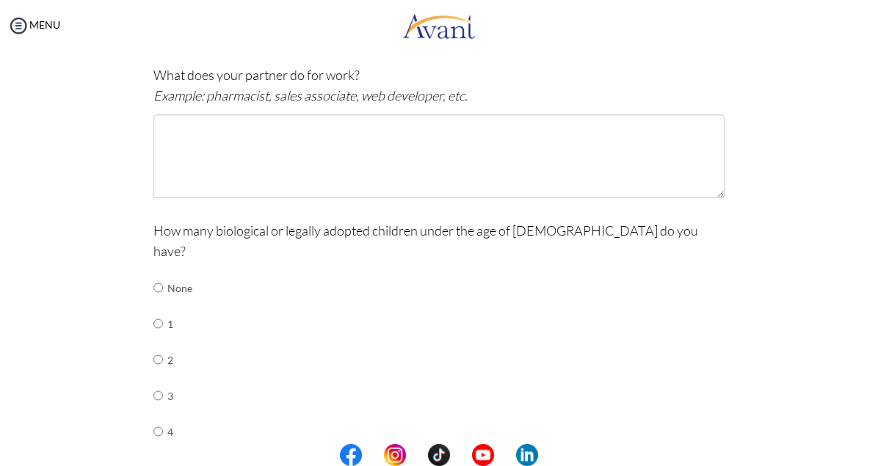
scroll to position [485, 0]
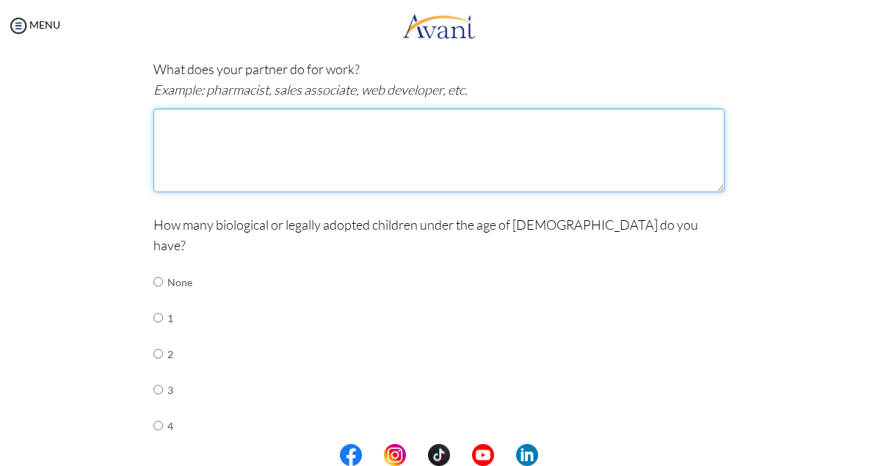
click at [247, 143] on textarea at bounding box center [439, 151] width 571 height 84
type textarea "Account Officer"
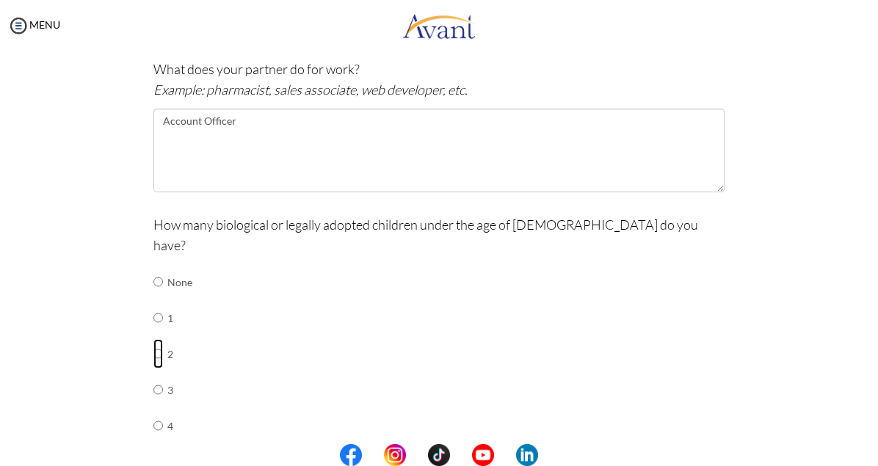
click at [154, 339] on input "radio" at bounding box center [159, 353] width 10 height 29
radio input "true"
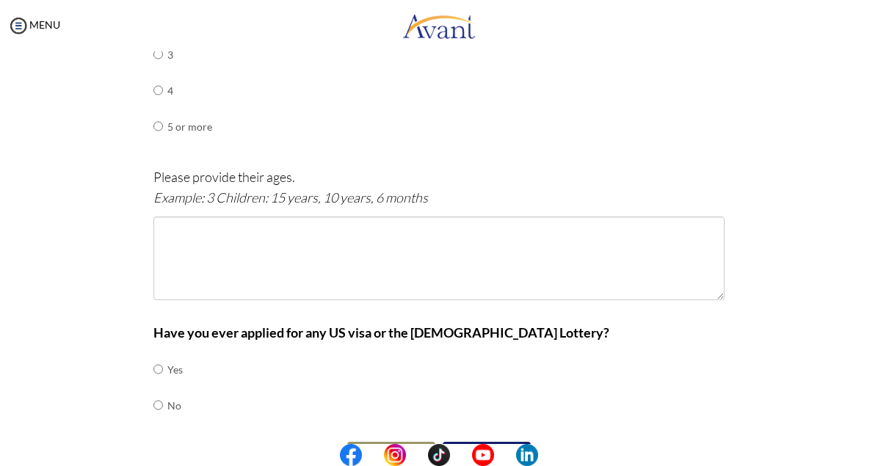
scroll to position [834, 0]
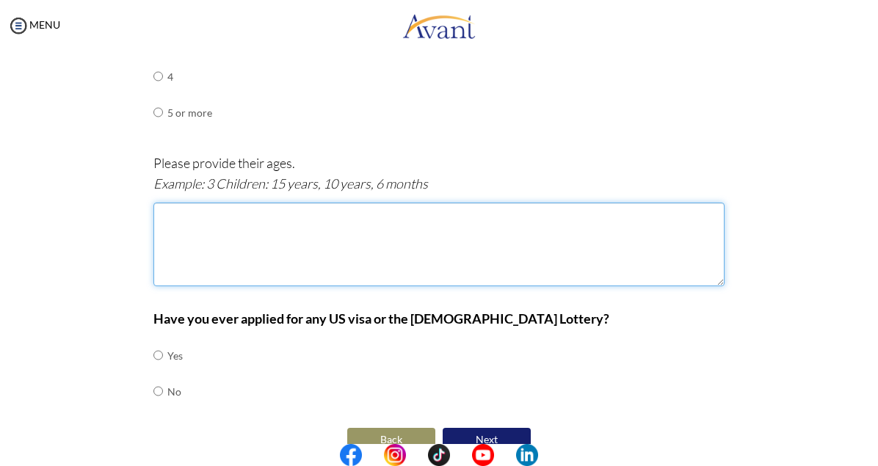
click at [168, 221] on textarea at bounding box center [439, 245] width 571 height 84
type textarea "13years and 19years"
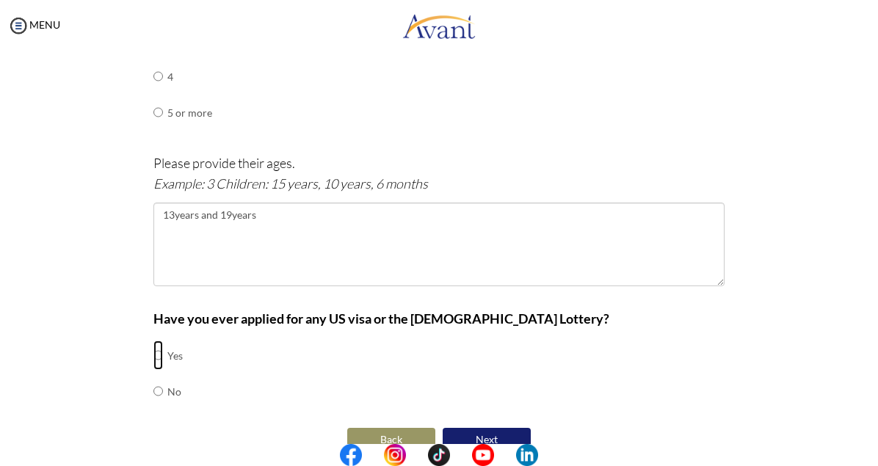
click at [154, 341] on input "radio" at bounding box center [159, 355] width 10 height 29
radio input "true"
click at [491, 428] on button "Next" at bounding box center [487, 440] width 88 height 24
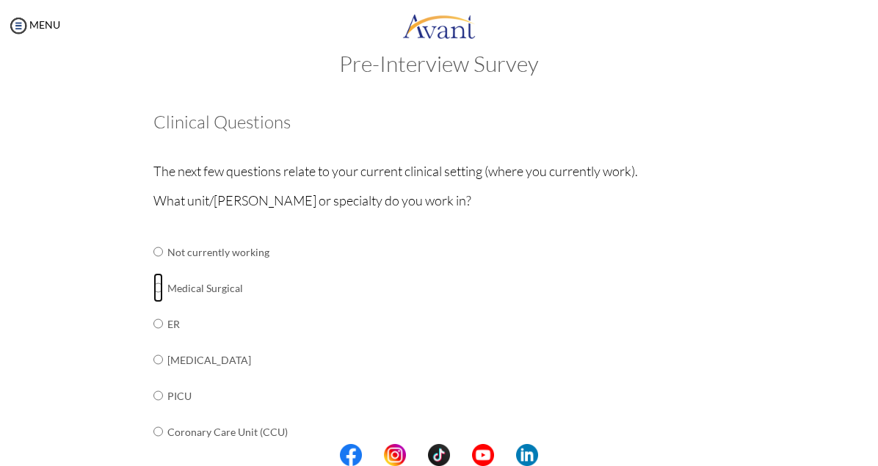
click at [154, 289] on input "radio" at bounding box center [159, 287] width 10 height 29
radio input "true"
click at [877, 454] on center at bounding box center [439, 455] width 878 height 22
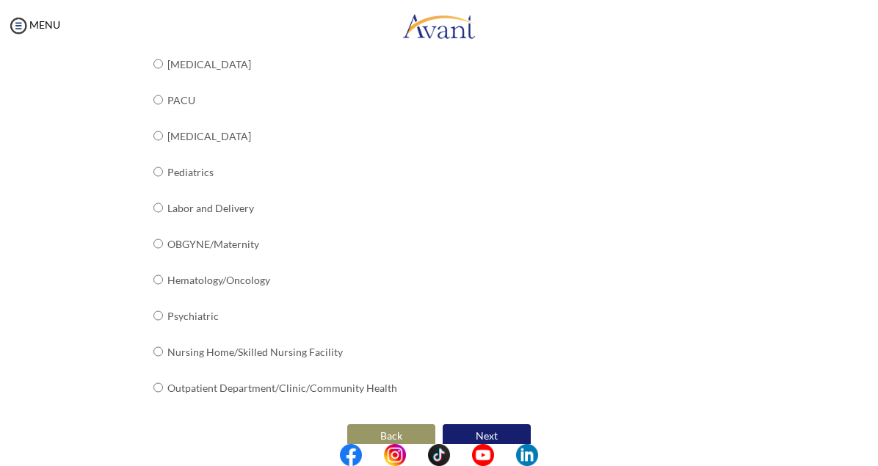
scroll to position [593, 0]
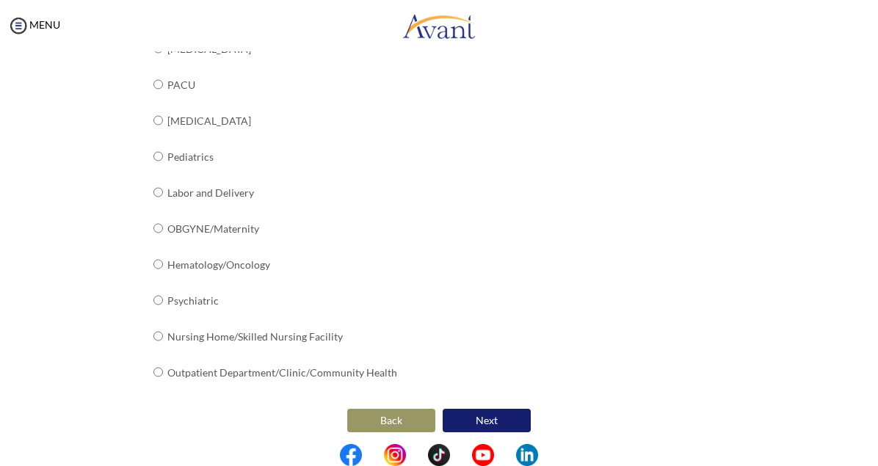
click at [474, 409] on button "Next" at bounding box center [487, 421] width 88 height 24
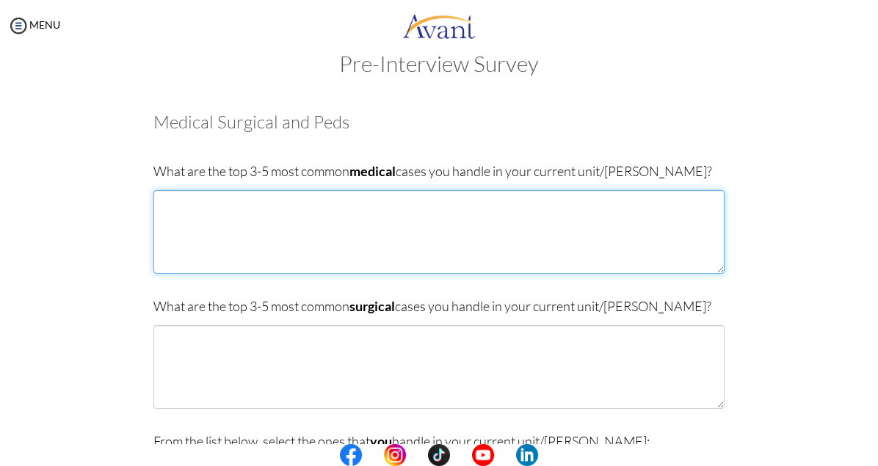
click at [209, 215] on textarea at bounding box center [439, 232] width 571 height 84
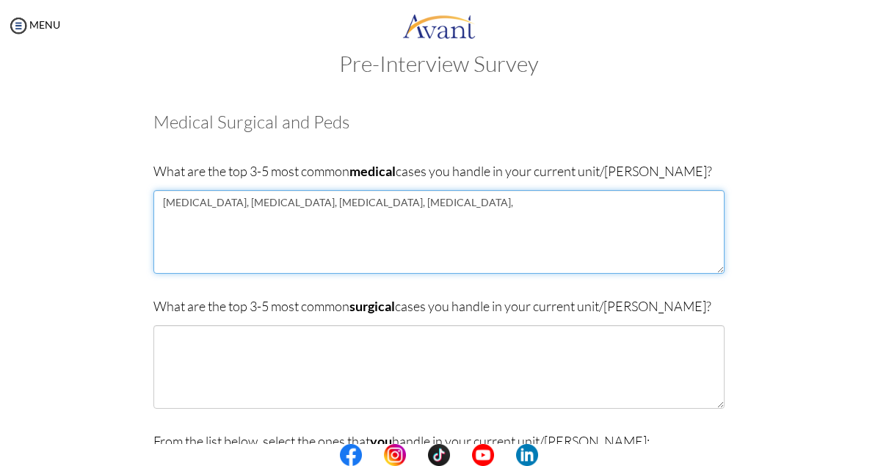
click at [369, 206] on textarea "Diabetes, Hypertension, Parkinsonism, Gout," at bounding box center [439, 232] width 571 height 84
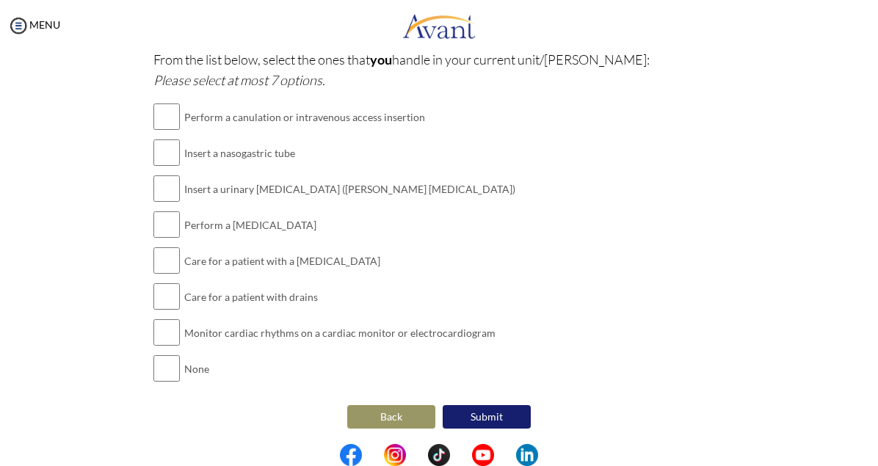
scroll to position [3, 0]
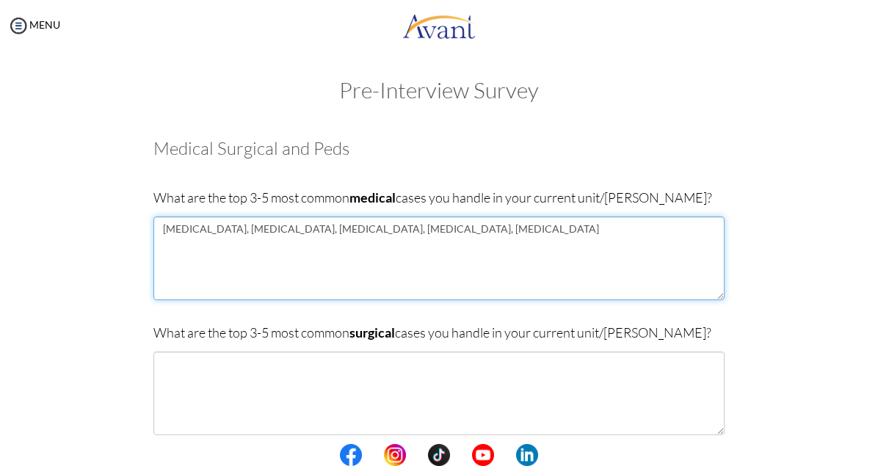
type textarea "Diabetes, Hypertension, Parkinsonism, Gout, Urinary tract infections"
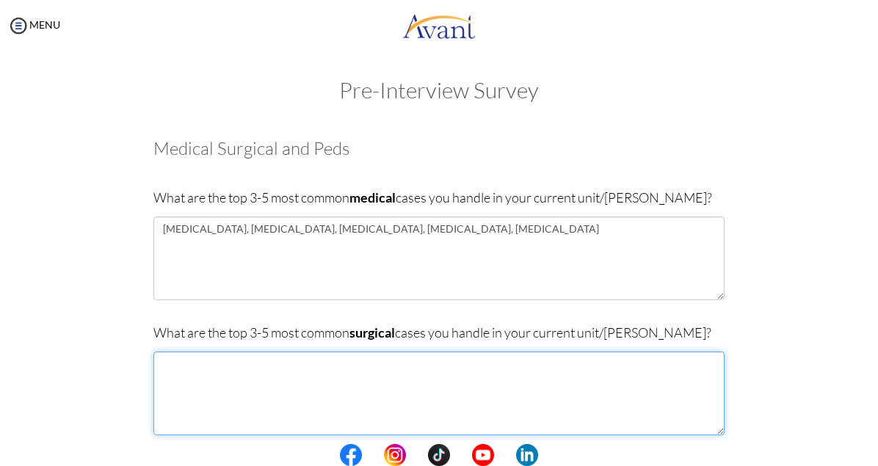
click at [432, 403] on textarea at bounding box center [439, 394] width 571 height 84
click at [233, 367] on textarea "Appendicitis," at bounding box center [439, 394] width 571 height 84
click at [361, 365] on textarea "Appendicitis, Amputation, Thyroidectomy," at bounding box center [439, 394] width 571 height 84
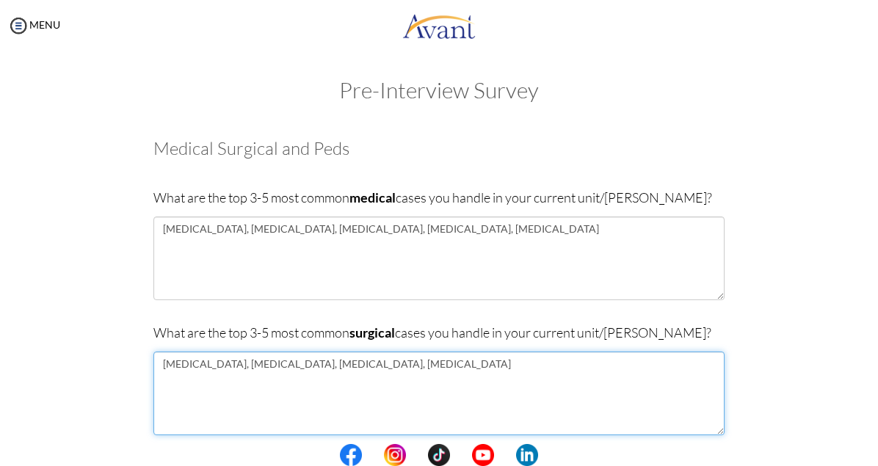
scroll to position [411, 0]
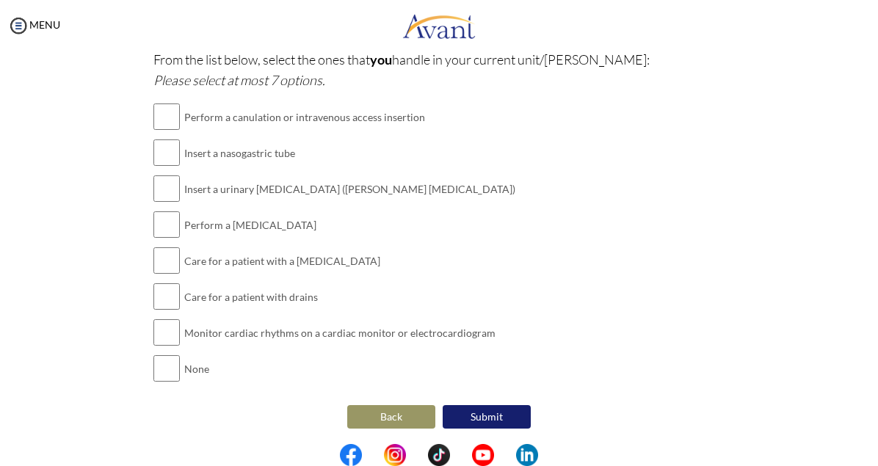
type textarea "Appendicitis, Amputation, Thyroidectomy, Prostatectomy"
click at [162, 152] on input "checkbox" at bounding box center [167, 152] width 26 height 29
checkbox input "true"
click at [162, 182] on input "checkbox" at bounding box center [167, 188] width 26 height 29
checkbox input "true"
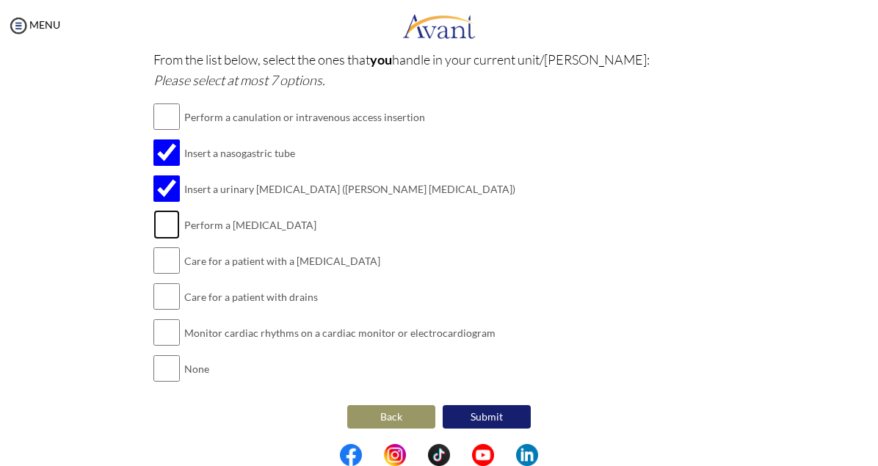
click at [165, 224] on input "checkbox" at bounding box center [167, 224] width 26 height 29
checkbox input "true"
click at [168, 303] on input "checkbox" at bounding box center [167, 296] width 26 height 29
checkbox input "true"
click at [165, 256] on input "checkbox" at bounding box center [167, 260] width 26 height 29
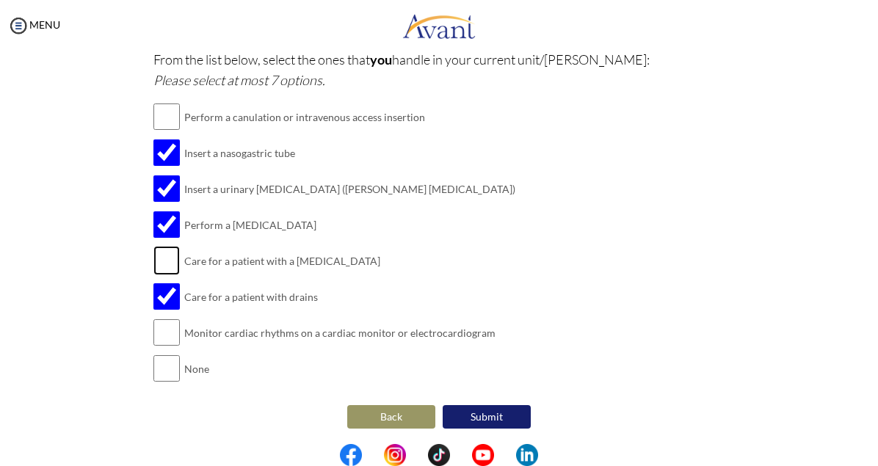
checkbox input "true"
click at [472, 414] on button "Submit" at bounding box center [487, 417] width 88 height 24
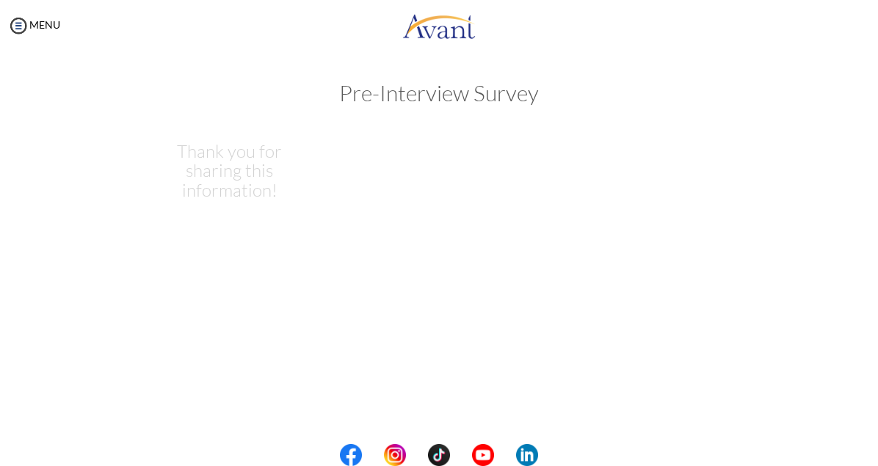
scroll to position [0, 0]
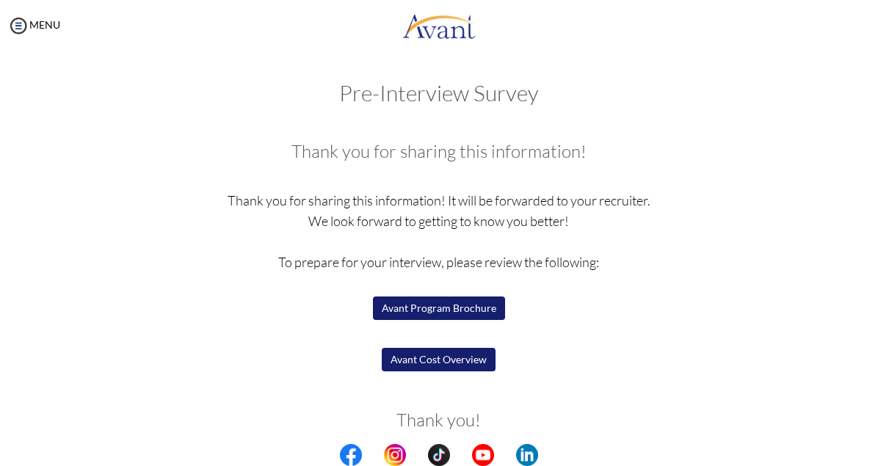
click at [454, 315] on button "Avant Program Brochure" at bounding box center [439, 309] width 132 height 24
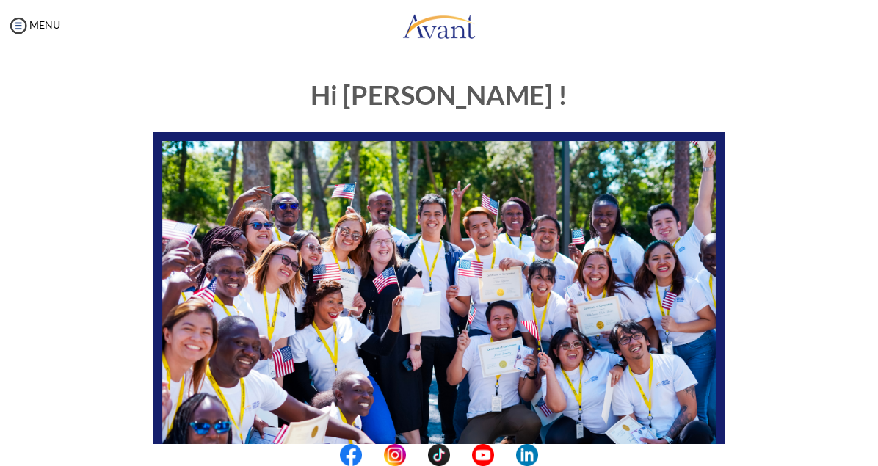
click at [758, 151] on div "Hi [PERSON_NAME] ! START HERE: Avant Video Library My Process My Resources Abou…" at bounding box center [439, 388] width 712 height 644
